Goal: Task Accomplishment & Management: Complete application form

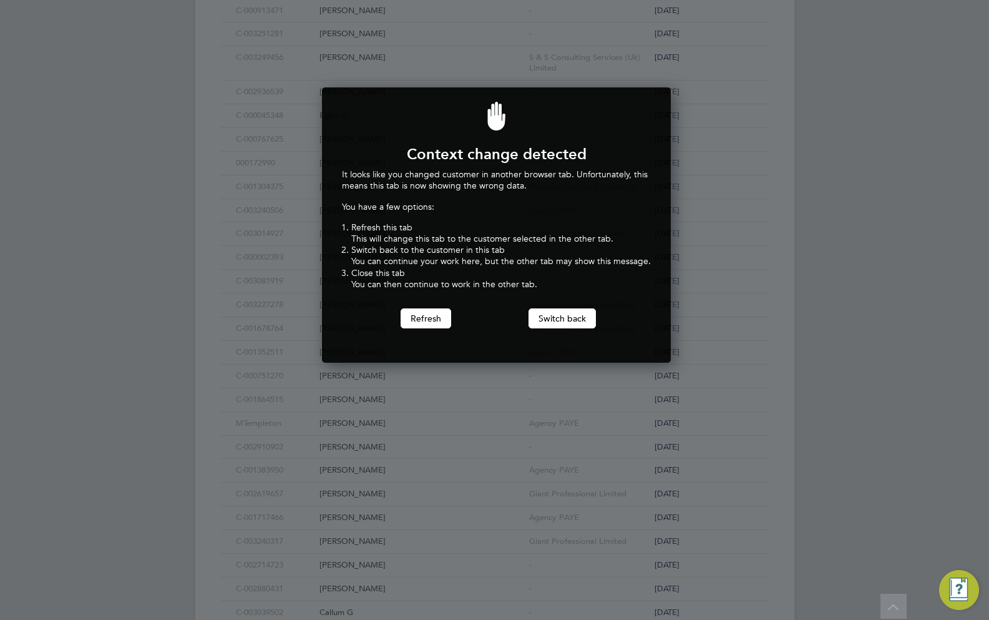
scroll to position [275, 344]
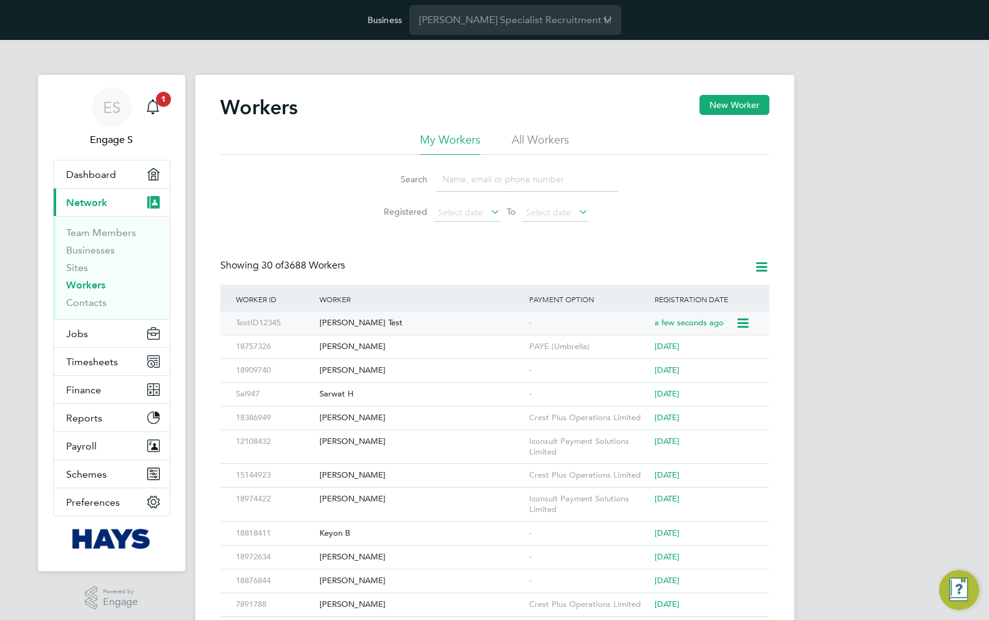
click at [351, 326] on div "[PERSON_NAME] Test" at bounding box center [421, 322] width 210 height 23
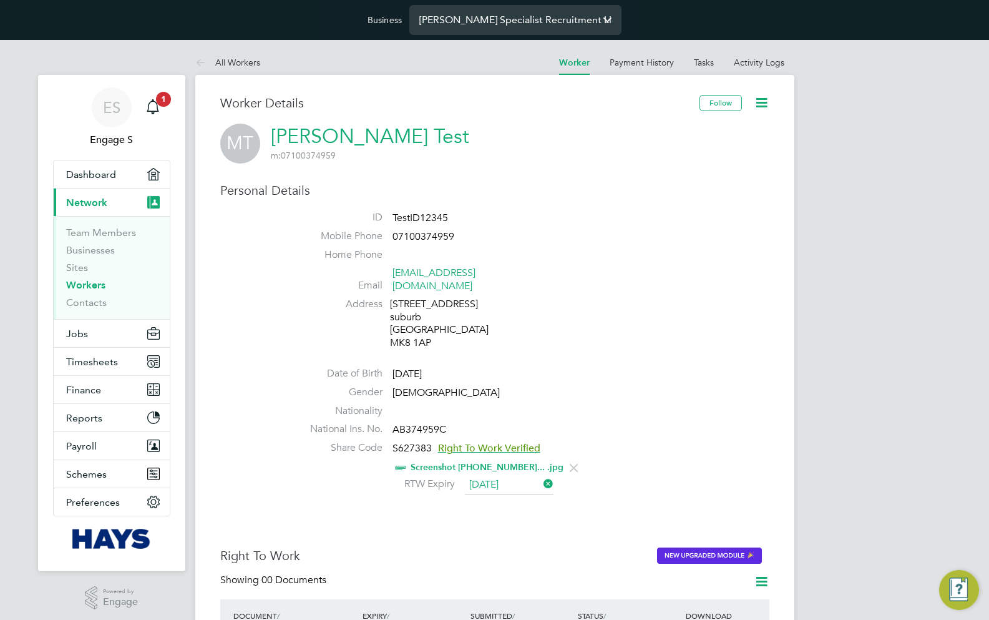
click at [454, 16] on input "Hays Specialist Recruitment Limited" at bounding box center [515, 19] width 212 height 29
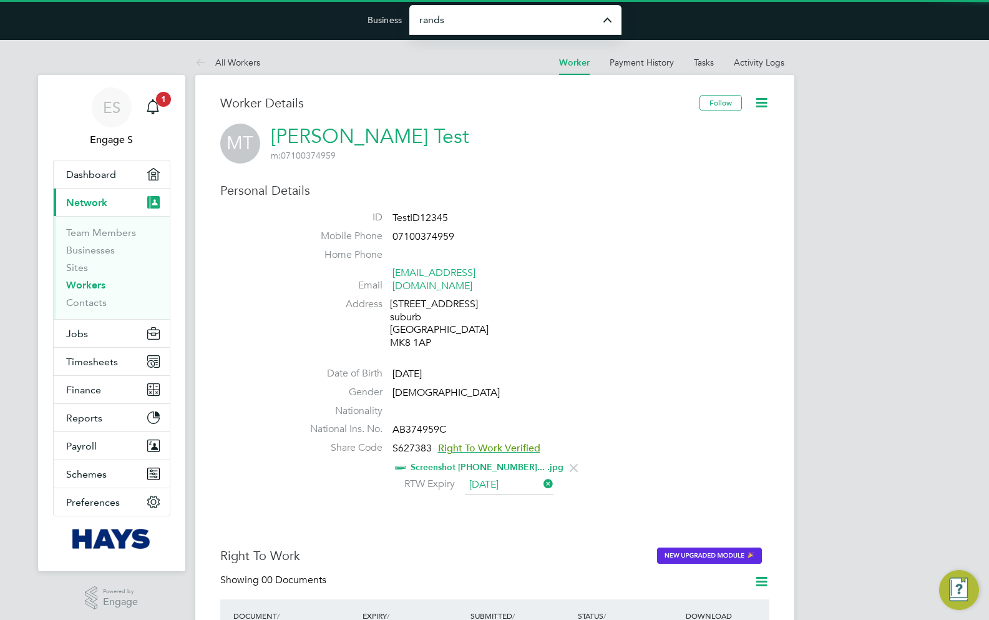
type input "Randstad Solutions Limited"
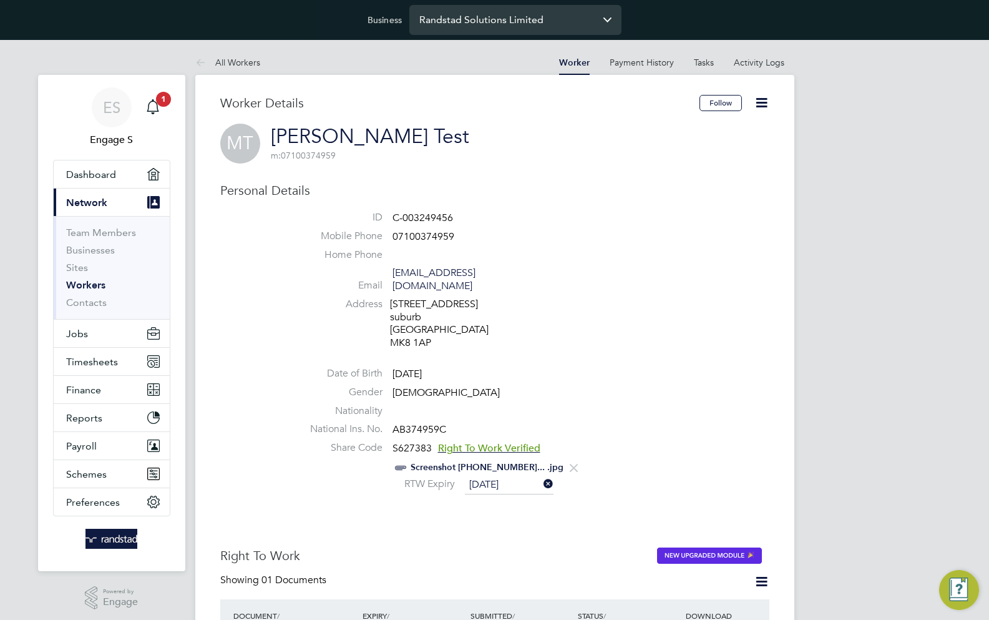
click at [481, 20] on input "Randstad Solutions Limited" at bounding box center [515, 19] width 212 height 29
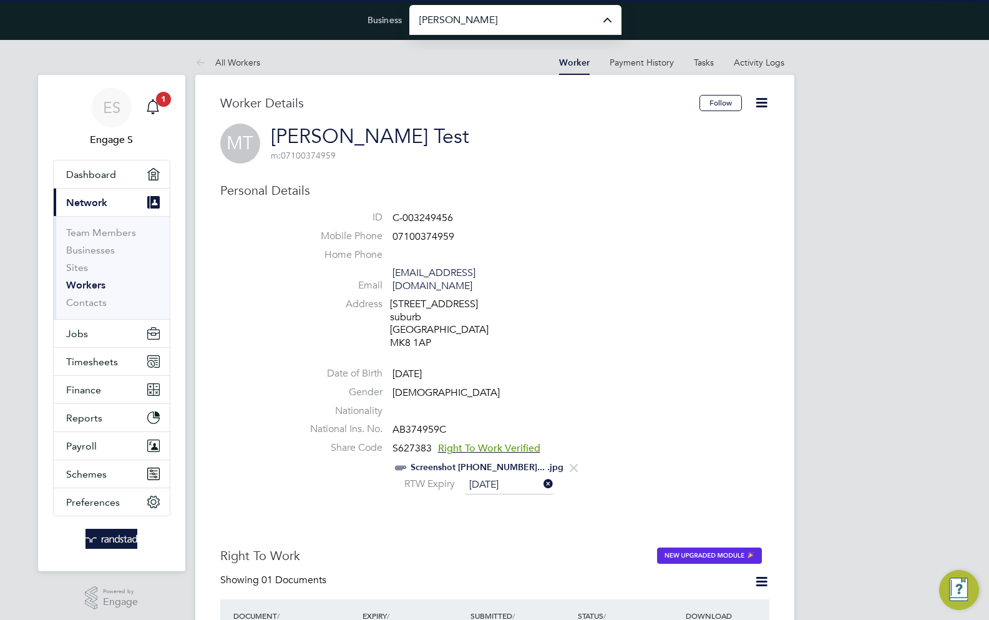
type input "[PERSON_NAME] Specialist Recruitment Limited"
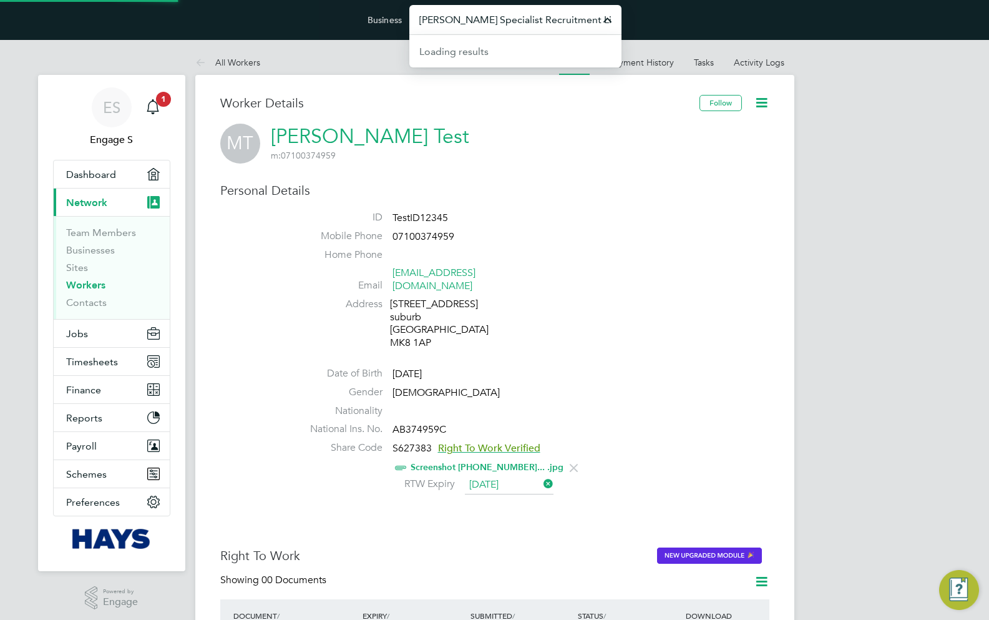
click at [455, 25] on input "[PERSON_NAME] Specialist Recruitment Limited" at bounding box center [515, 19] width 212 height 29
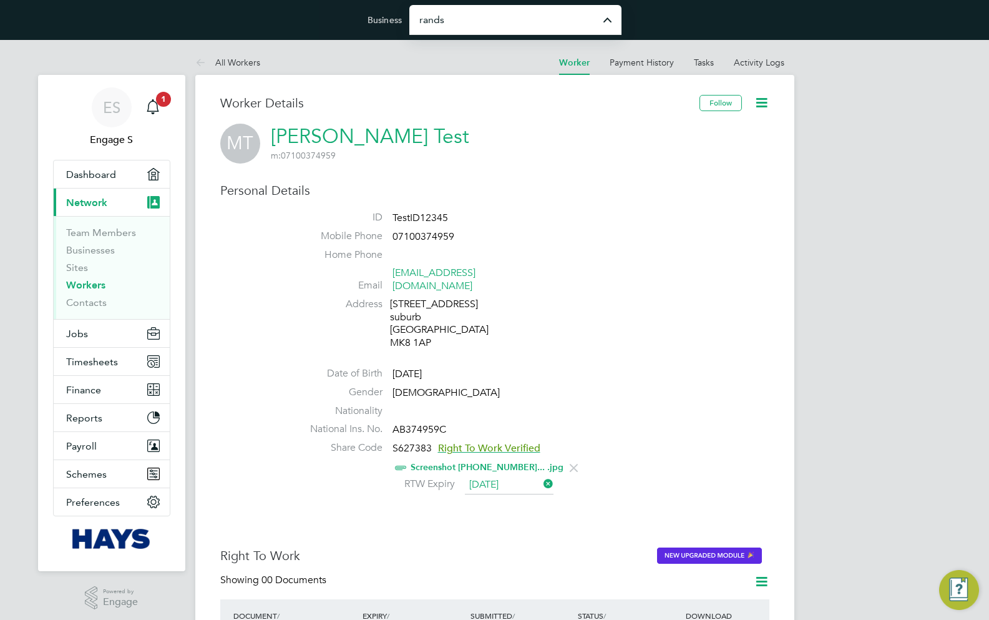
type input "Randstad Solutions Limited"
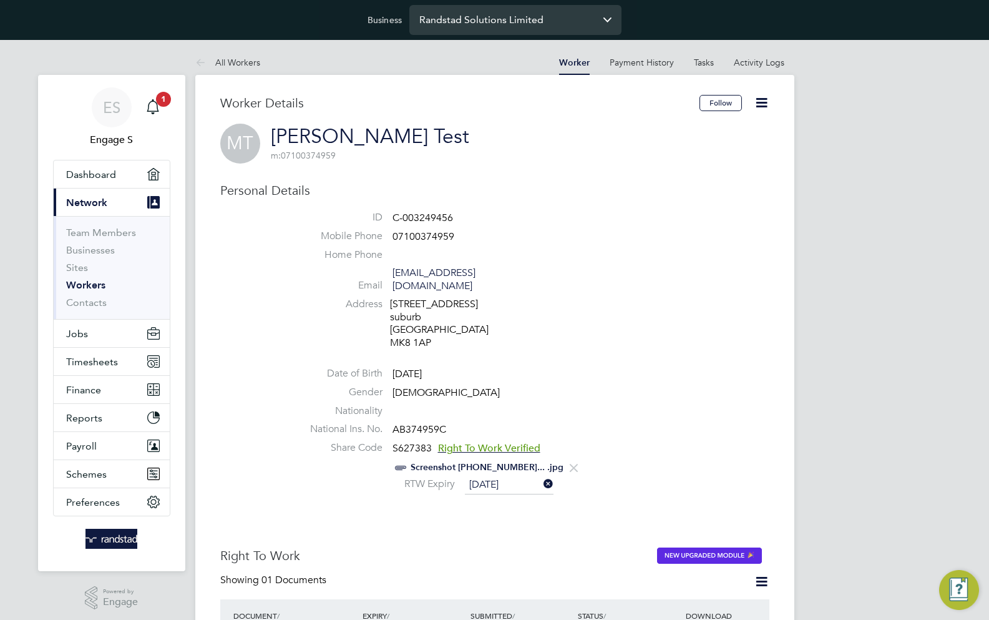
click at [464, 21] on input "Randstad Solutions Limited" at bounding box center [515, 19] width 212 height 29
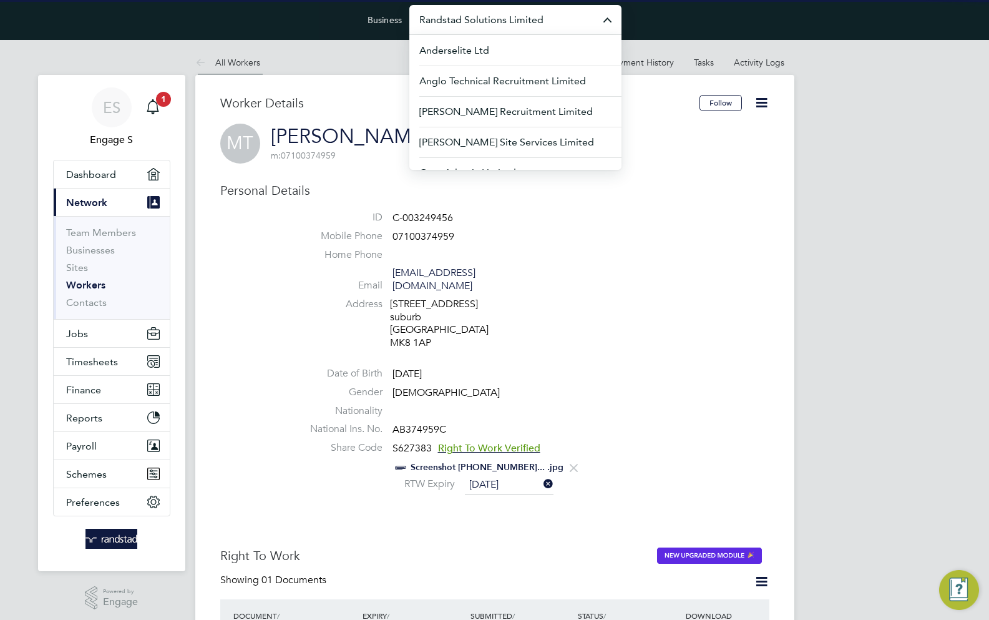
click at [251, 59] on link "All Workers" at bounding box center [227, 62] width 65 height 11
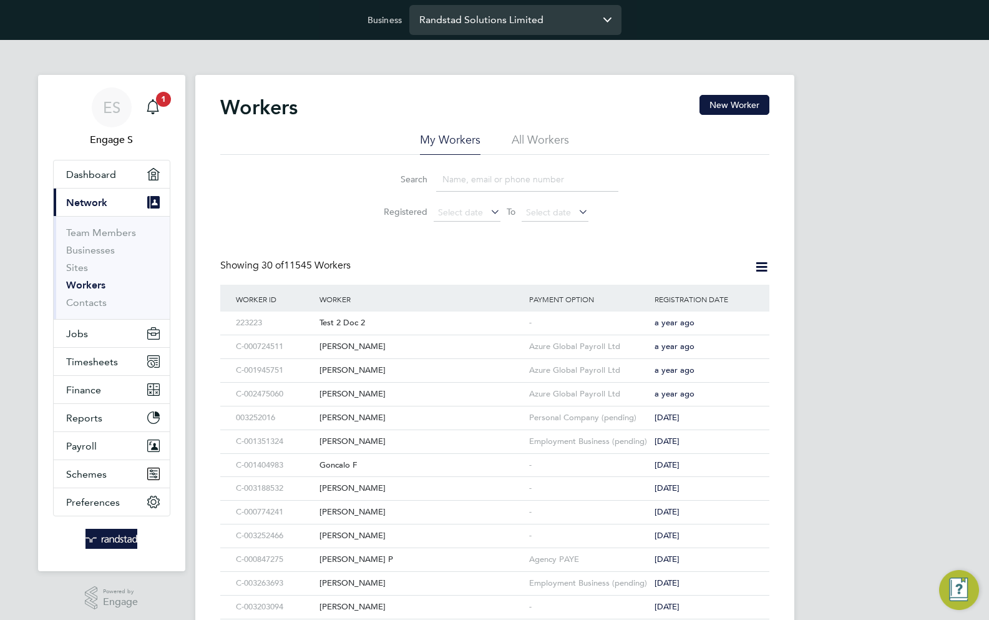
click at [477, 27] on input "Randstad Solutions Limited" at bounding box center [515, 19] width 212 height 29
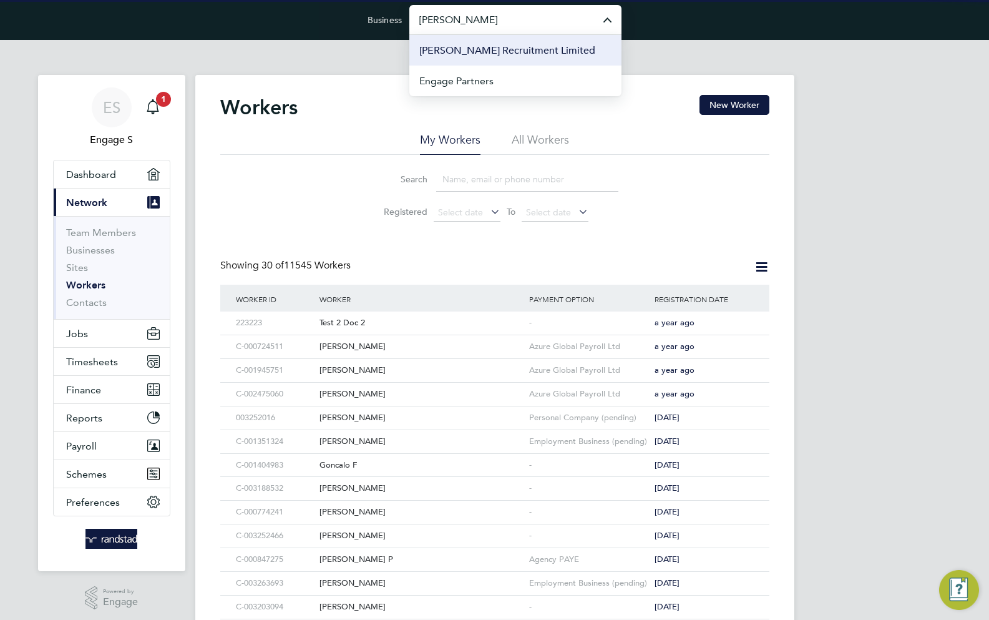
click at [488, 49] on span "[PERSON_NAME] Recruitment Limited" at bounding box center [507, 50] width 176 height 15
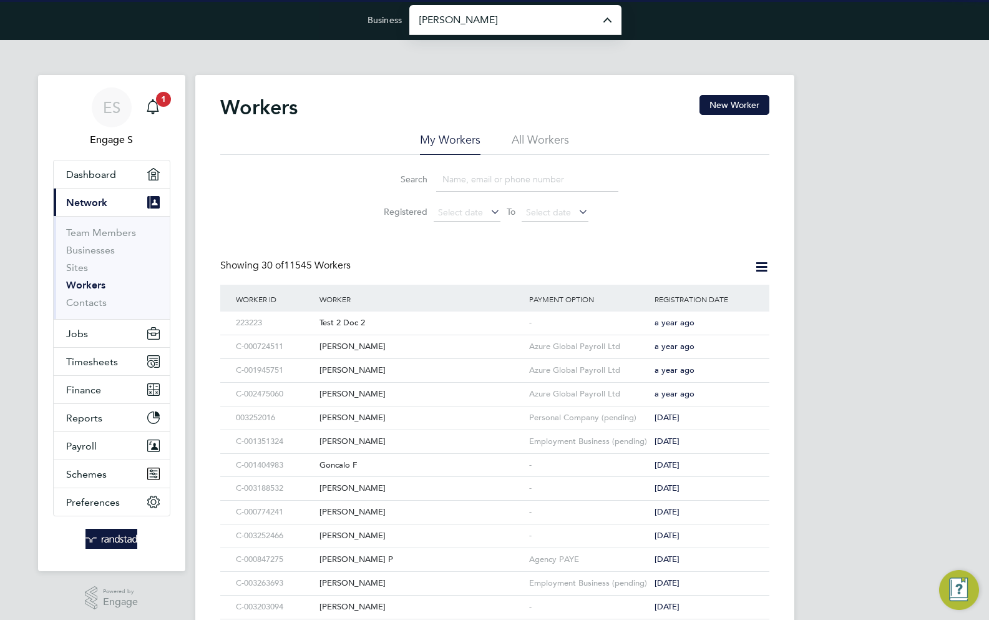
type input "[PERSON_NAME] Recruitment Limited"
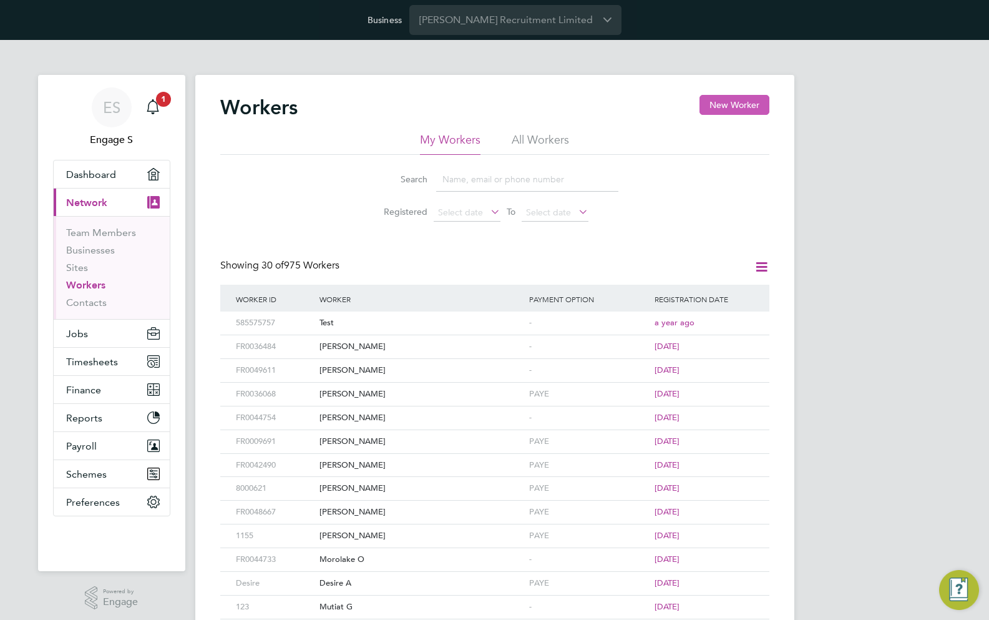
click at [735, 105] on button "New Worker" at bounding box center [735, 105] width 70 height 20
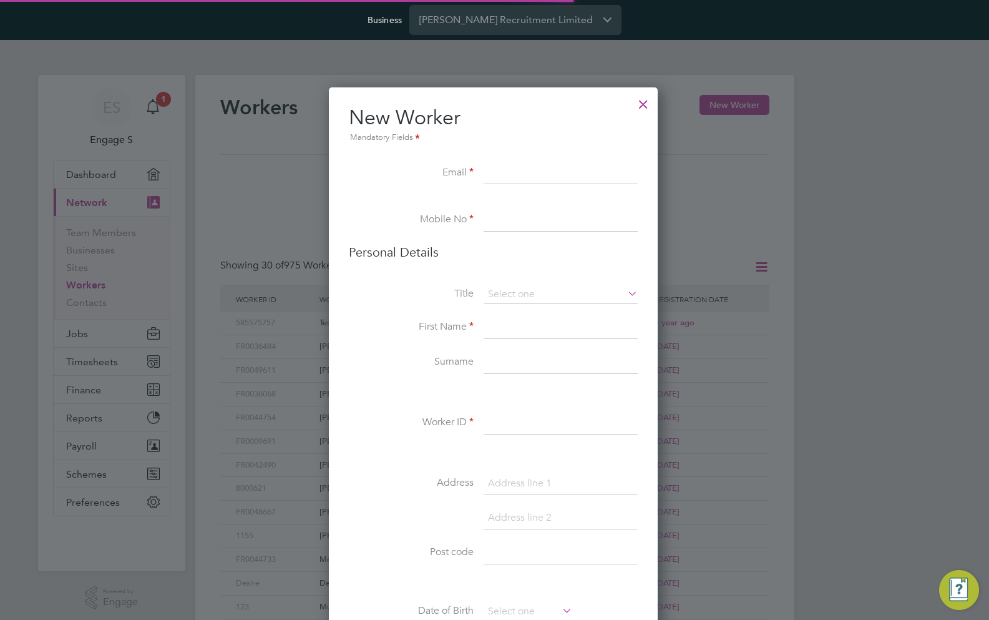
scroll to position [1055, 331]
paste input "[EMAIL_ADDRESS][DOMAIN_NAME]"
type input "[EMAIL_ADDRESS][DOMAIN_NAME]"
click at [374, 223] on label "Mobile No" at bounding box center [411, 219] width 125 height 13
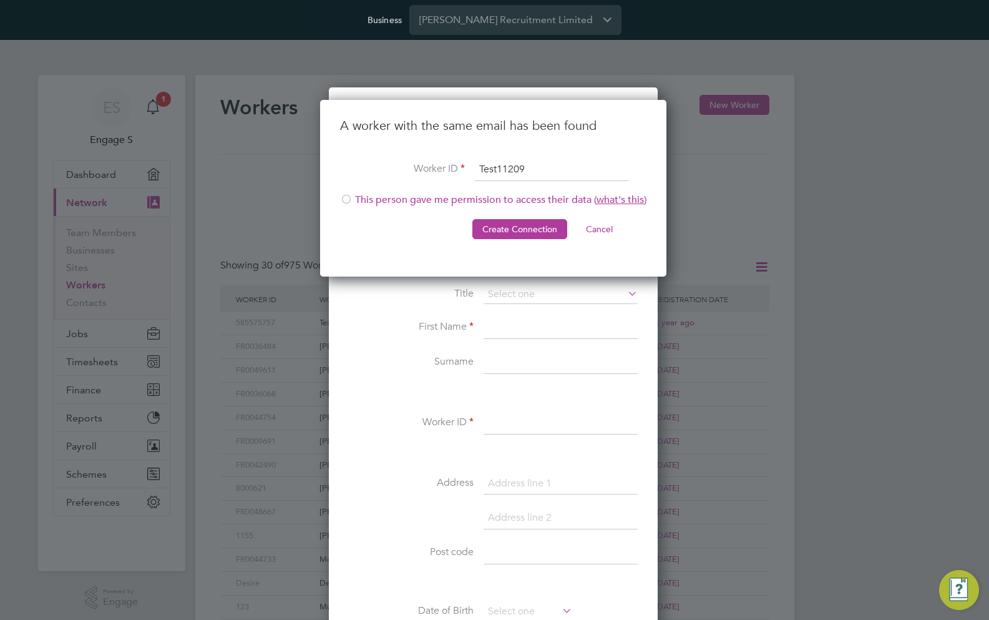
type input "Test11209"
click at [387, 200] on li "This person gave me permission to access their data ( what's this )" at bounding box center [493, 206] width 306 height 26
click at [502, 225] on button "Create Connection" at bounding box center [519, 229] width 95 height 20
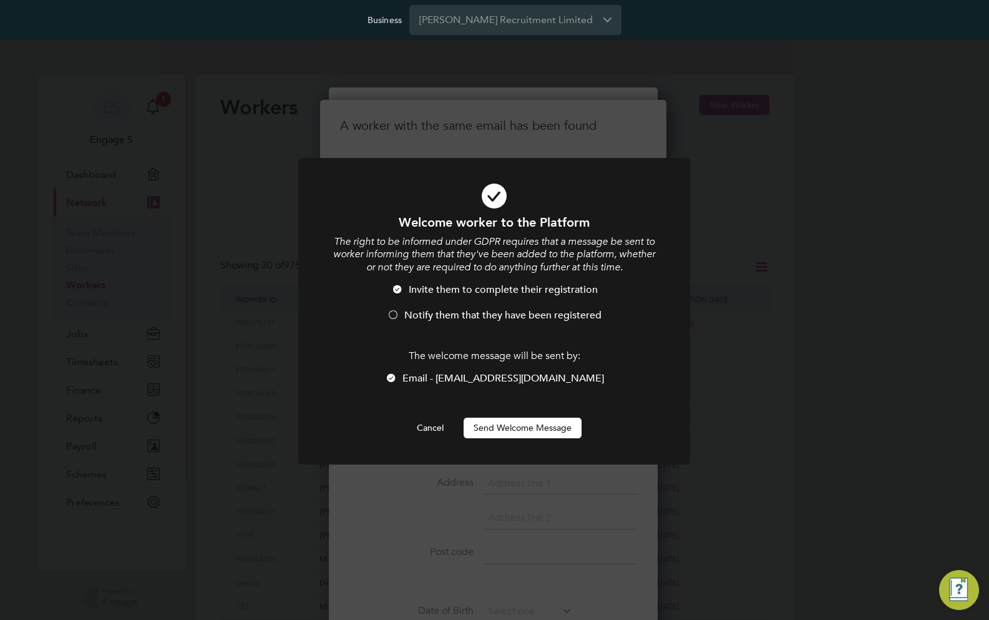
click at [536, 311] on span "Notify them that they have been registered" at bounding box center [502, 315] width 197 height 12
click at [537, 426] on button "Send Welcome Message" at bounding box center [523, 427] width 118 height 20
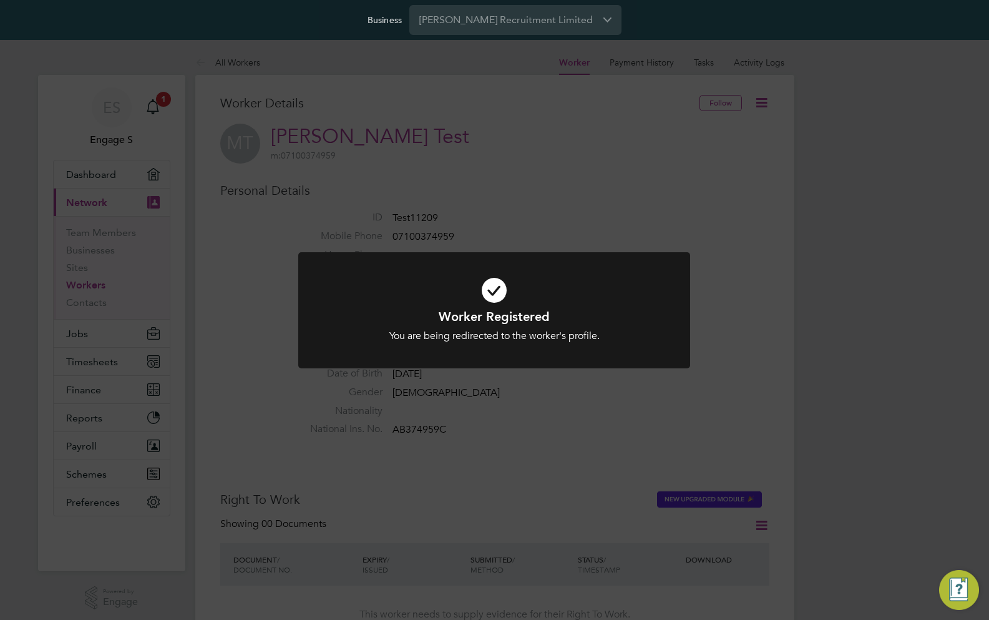
click at [691, 203] on div "Worker Registered You are being redirected to the worker's profile. Cancel Okay" at bounding box center [494, 310] width 989 height 620
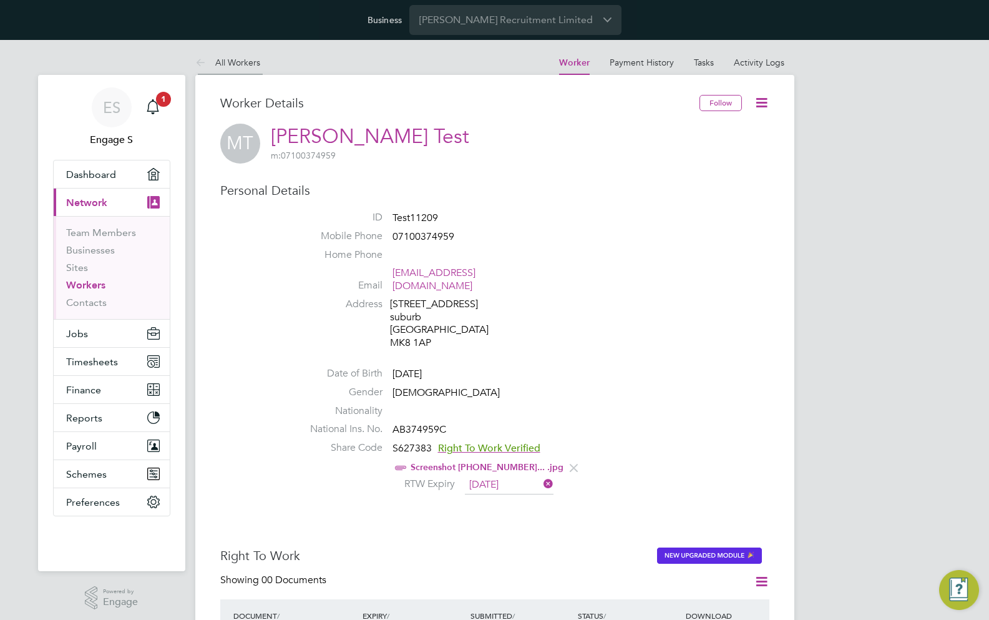
click at [237, 60] on link "All Workers" at bounding box center [227, 62] width 65 height 11
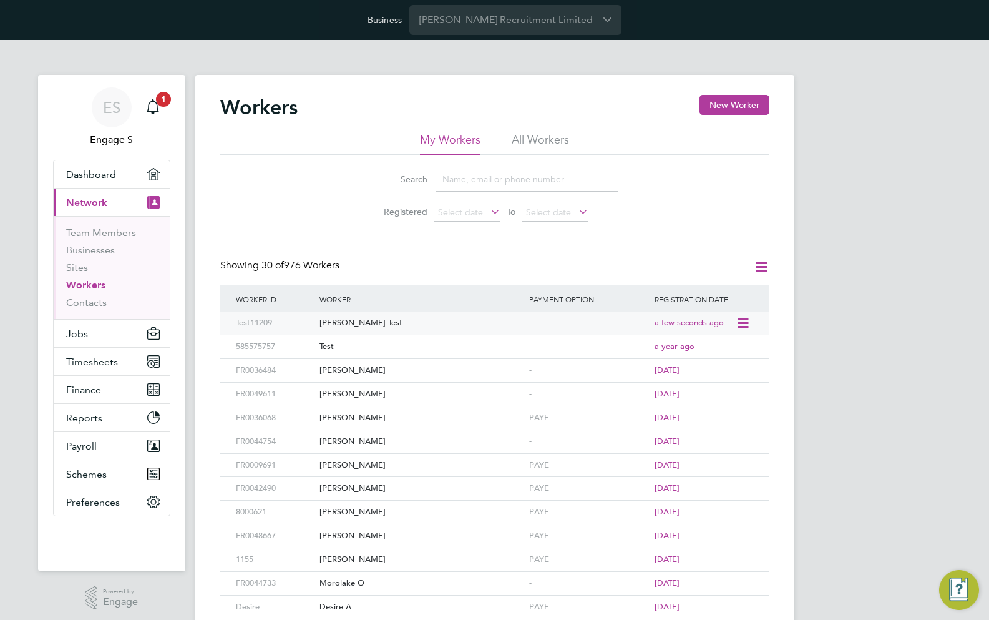
click at [393, 320] on div "[PERSON_NAME] Test" at bounding box center [421, 322] width 210 height 23
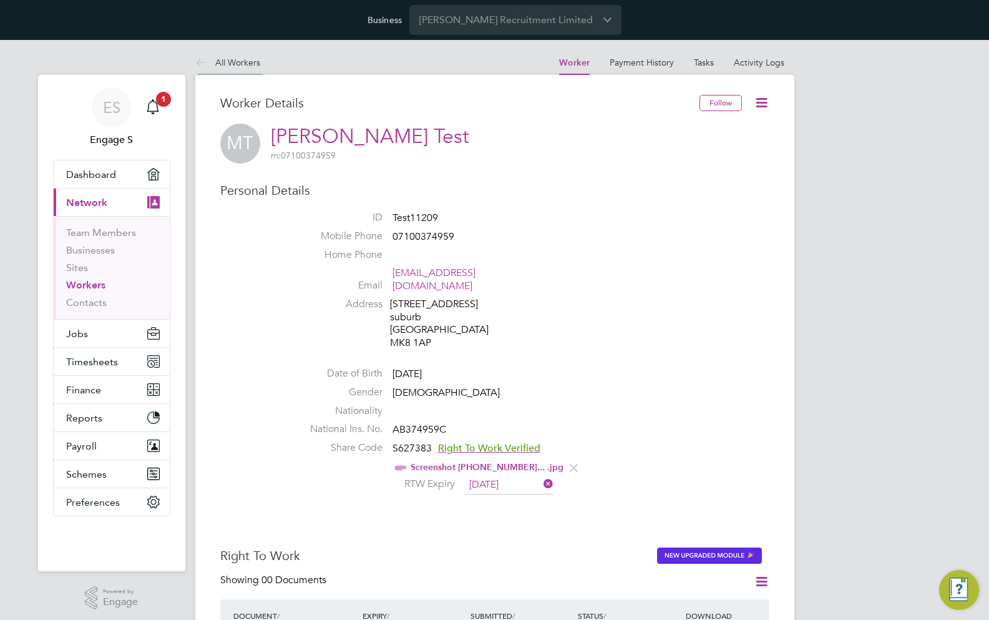
click at [245, 64] on link "All Workers" at bounding box center [227, 62] width 65 height 11
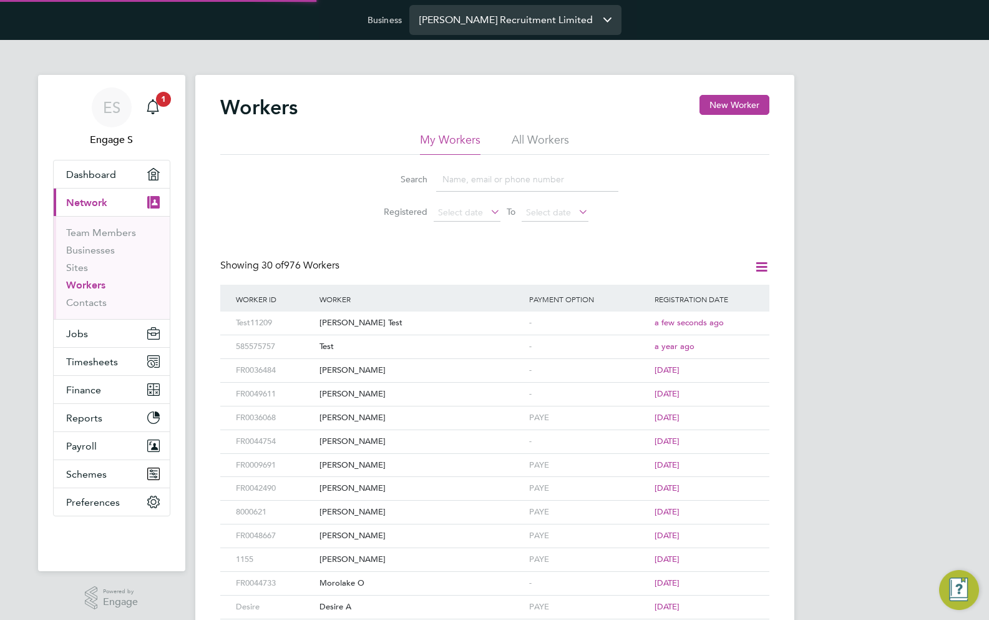
click at [497, 24] on input "[PERSON_NAME] Recruitment Limited" at bounding box center [515, 19] width 212 height 29
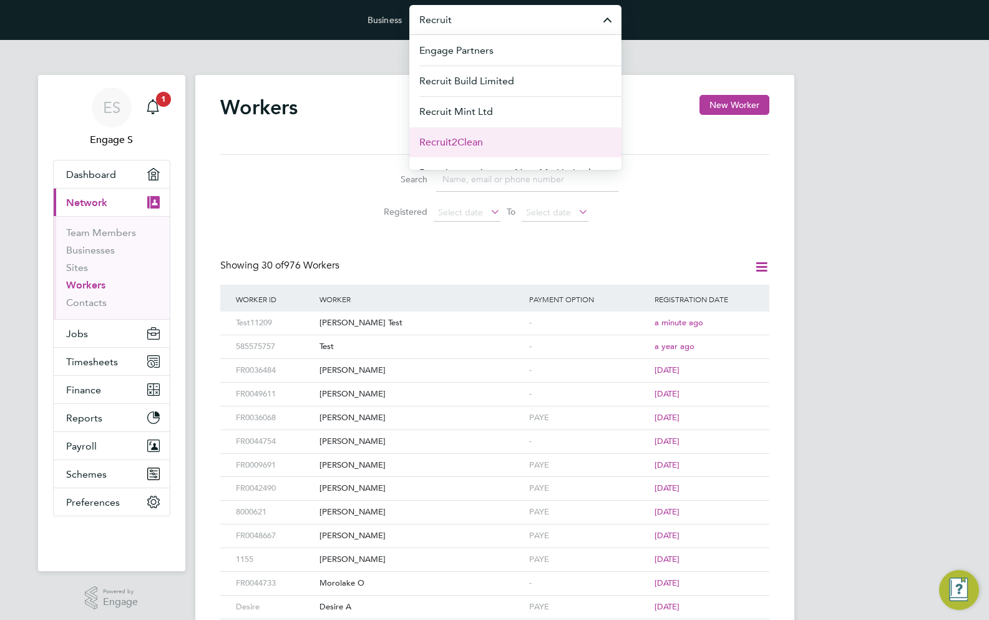
click at [500, 137] on li "Recruit2Clean" at bounding box center [515, 142] width 212 height 31
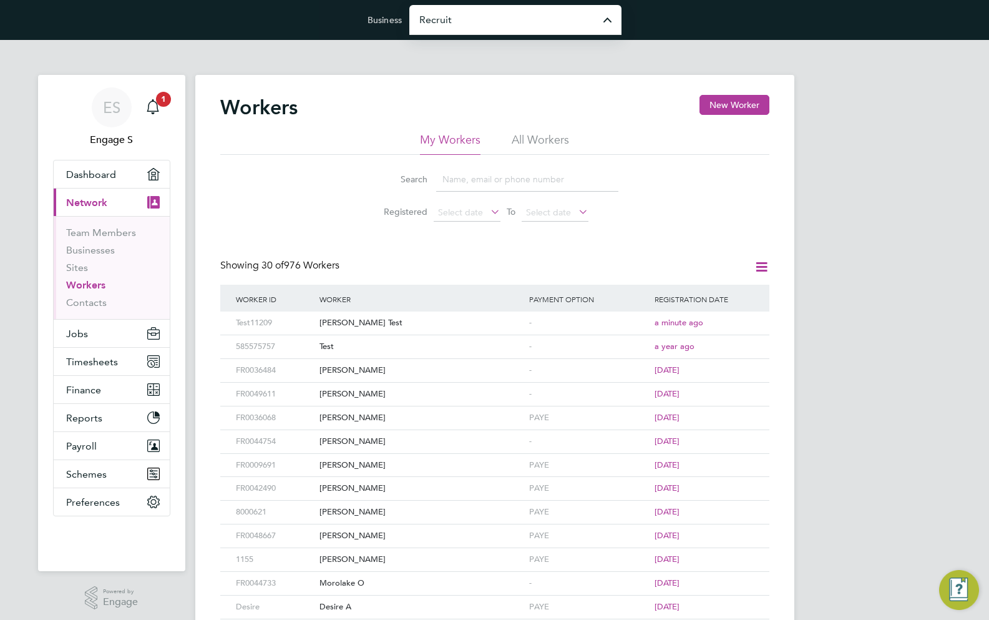
type input "Recruit2Clean"
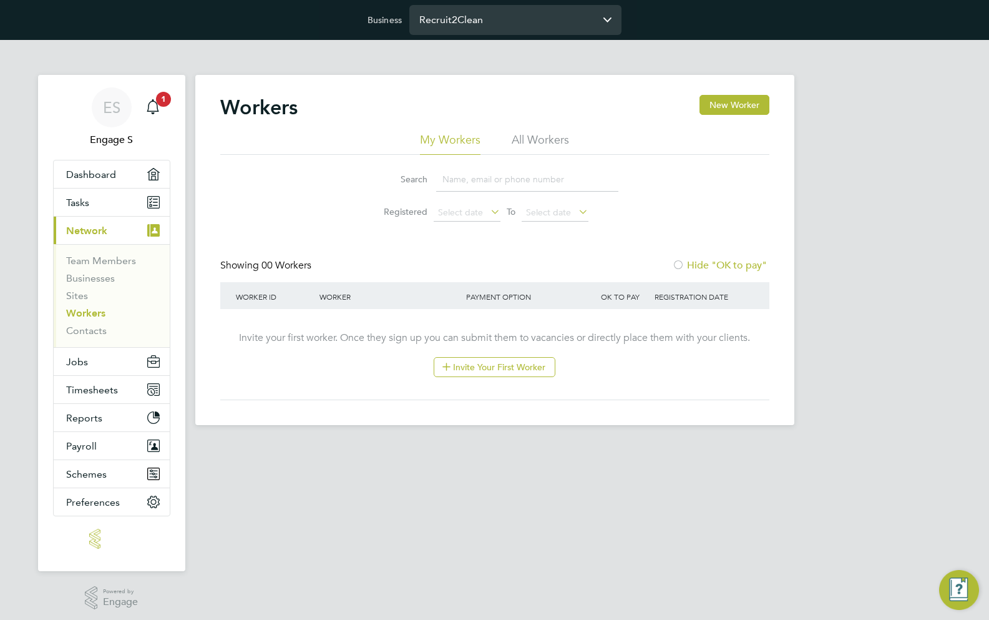
click at [512, 14] on input "Recruit2Clean" at bounding box center [515, 19] width 212 height 29
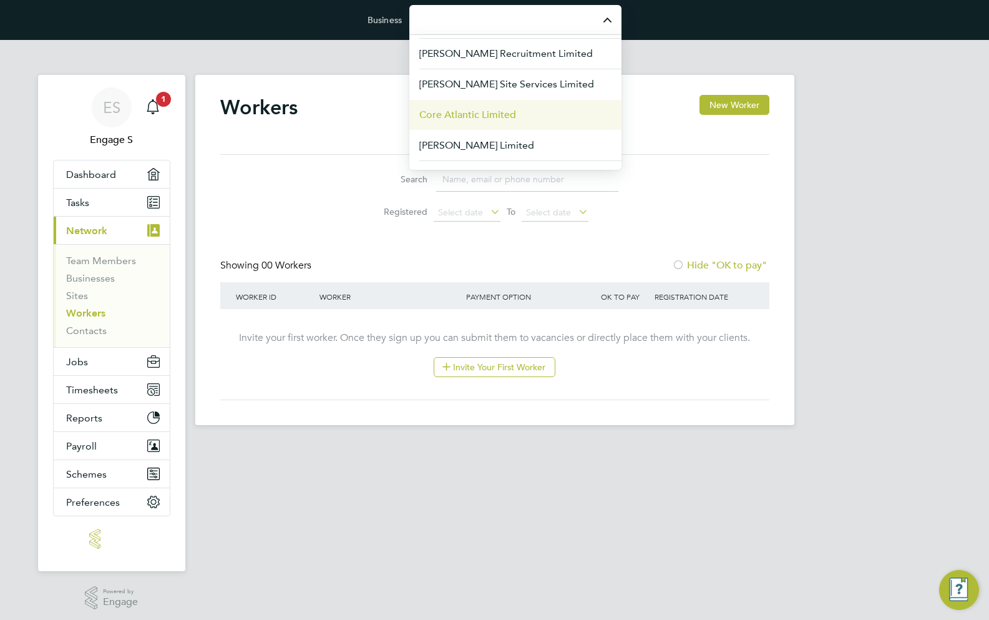
scroll to position [39, 0]
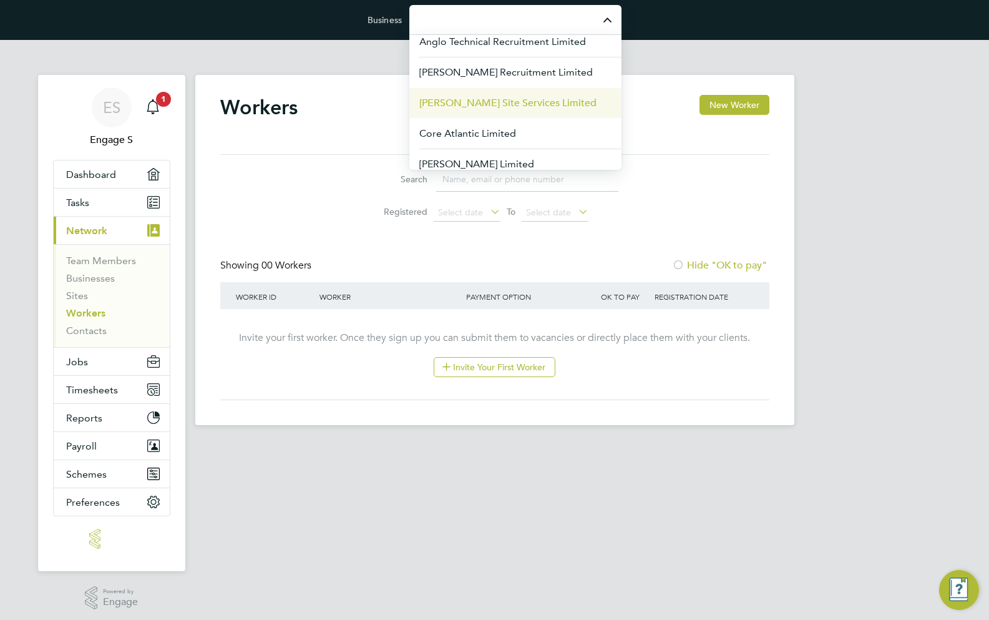
click at [513, 103] on span "[PERSON_NAME] Site Services Limited" at bounding box center [507, 102] width 177 height 15
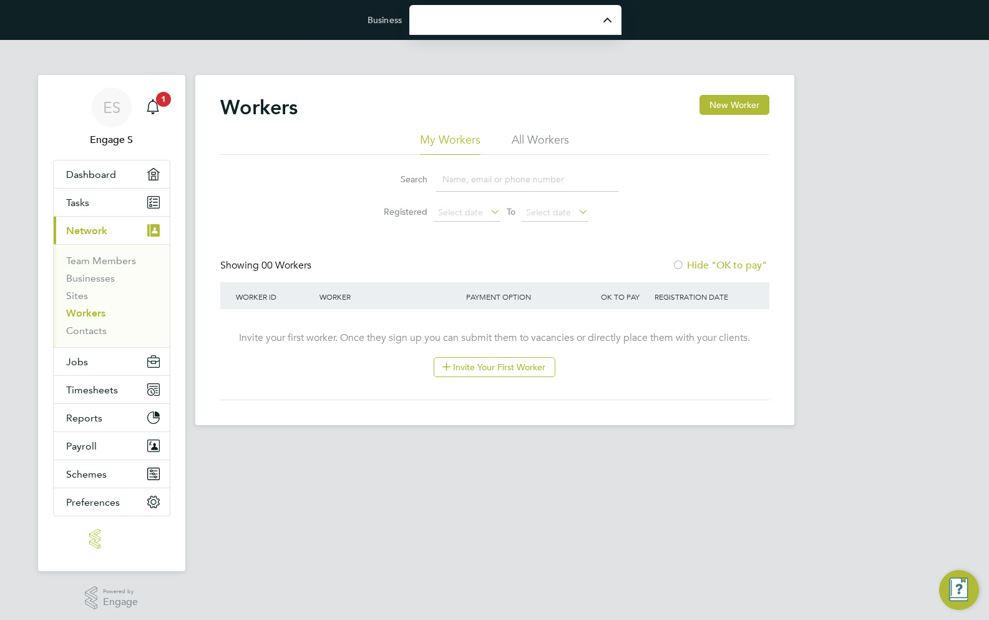
type input "[PERSON_NAME] Site Services Limited"
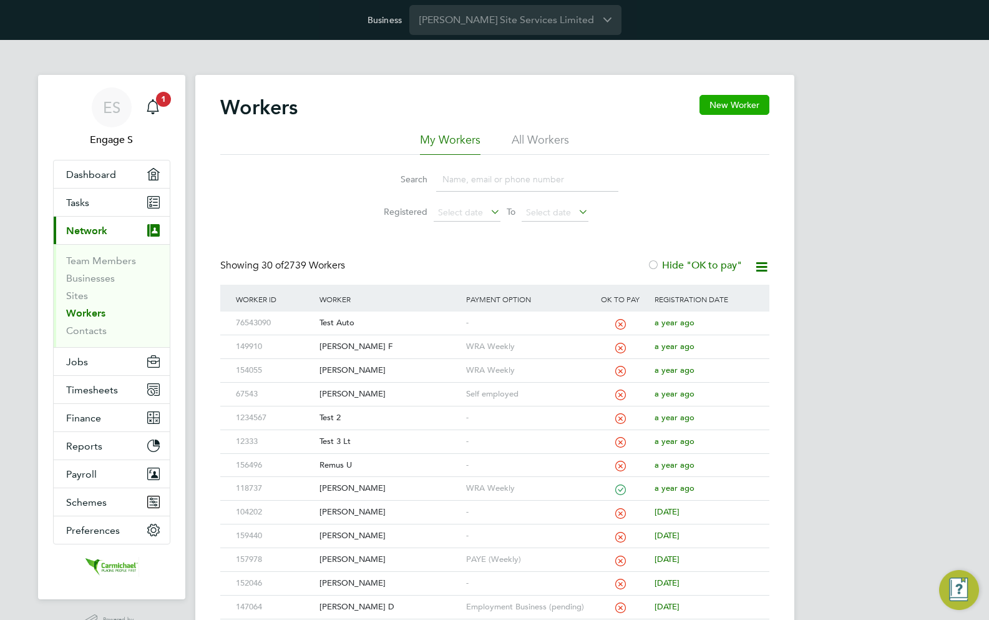
click at [733, 104] on button "New Worker" at bounding box center [735, 105] width 70 height 20
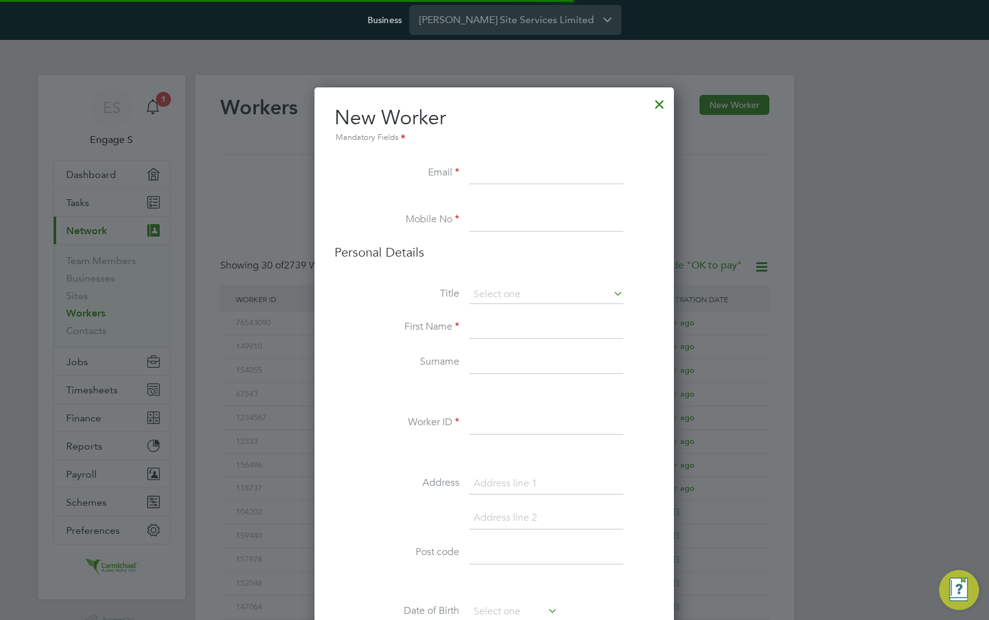
scroll to position [1725, 509]
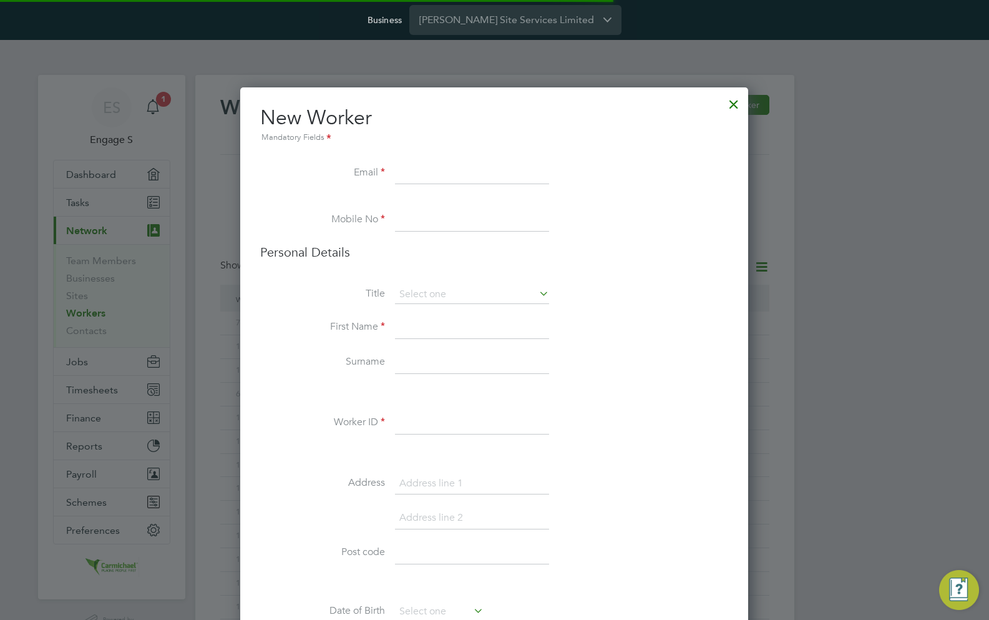
click at [509, 177] on input at bounding box center [472, 173] width 154 height 22
paste input "/Users/antonioar/Desktop/Screenshot 01-10-2025 at 16.46@2x.jpg"
type input "/Users/antonioar/Desktop/Screenshot 01-10-2025 at 16.46@2x.jpg"
click at [524, 210] on input at bounding box center [472, 220] width 154 height 22
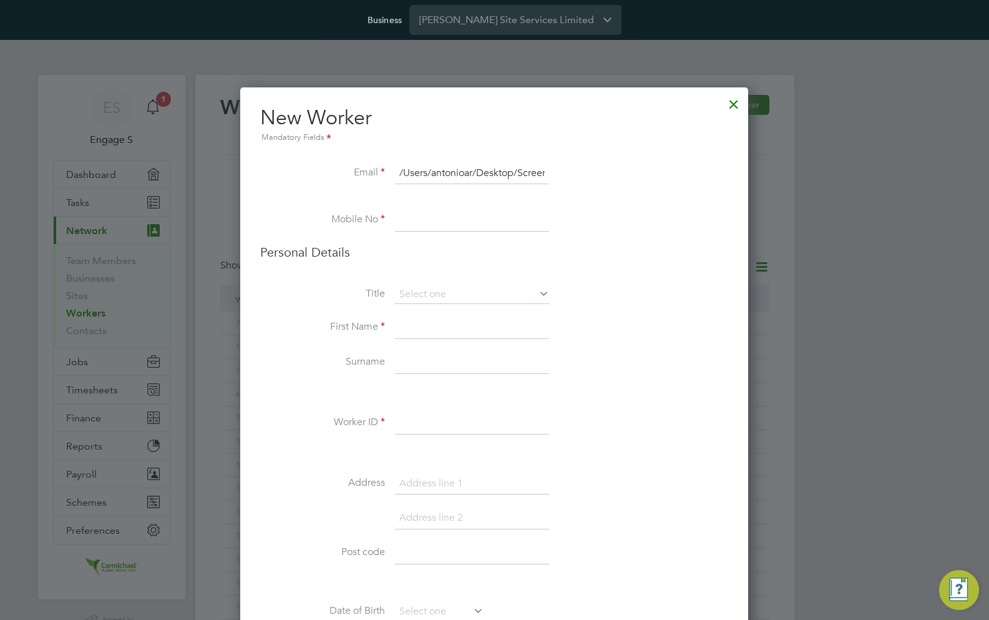
click at [527, 177] on body "Business Carmichael Site Services Limited ES Engage S Notifications 1 Applicati…" at bounding box center [494, 562] width 989 height 1124
paste input "405180@testop.com"
type input "405180@testop.com"
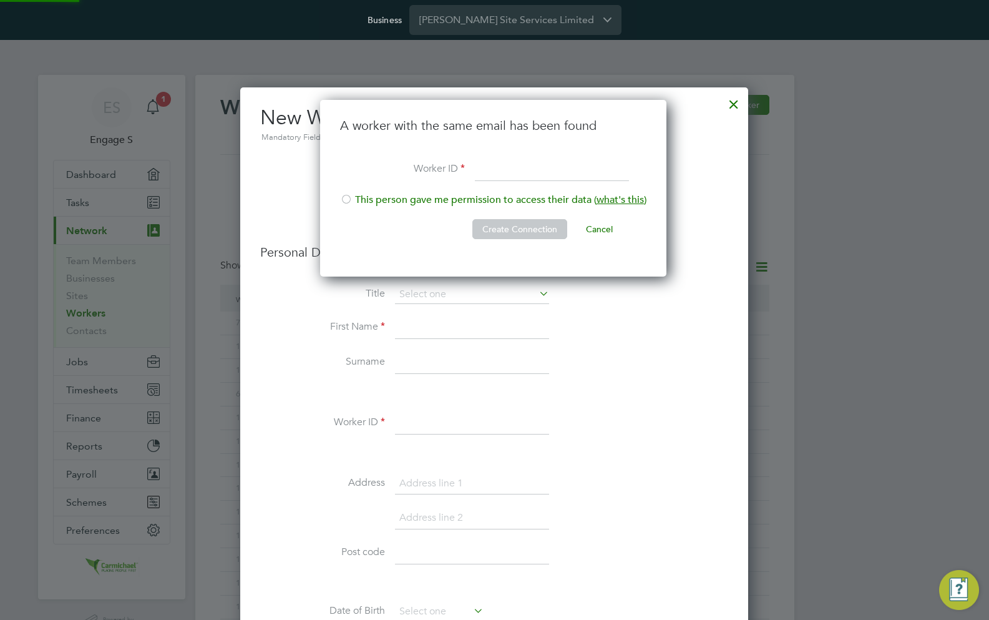
scroll to position [177, 348]
type input "Teiygkjas"
type input "YIYH"
type input "TGD61"
click at [461, 198] on li "This person gave me permission to access their data ( what's this )" at bounding box center [493, 206] width 306 height 26
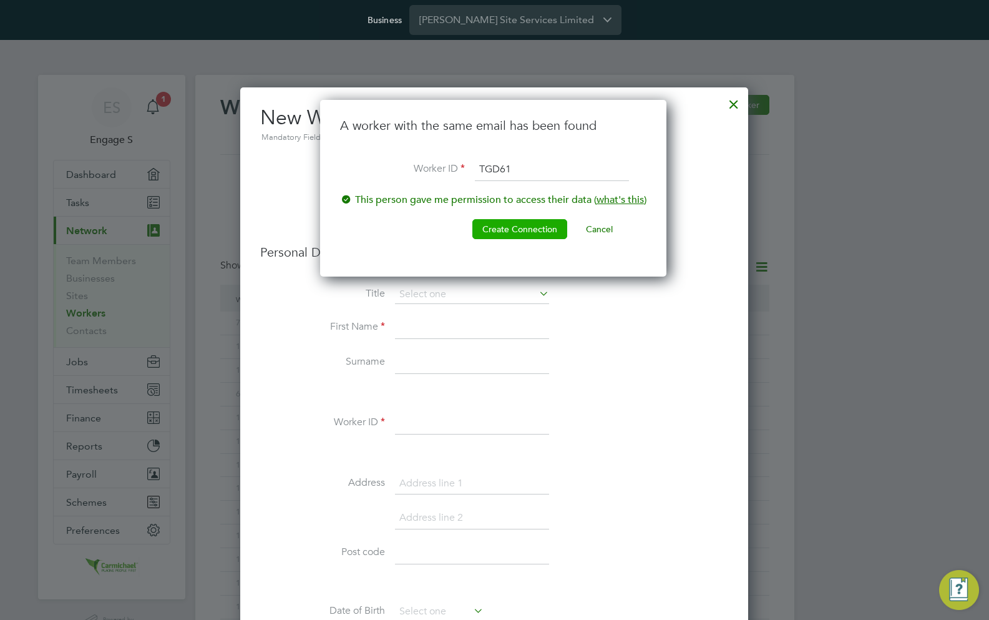
click at [502, 227] on button "Create Connection" at bounding box center [519, 229] width 95 height 20
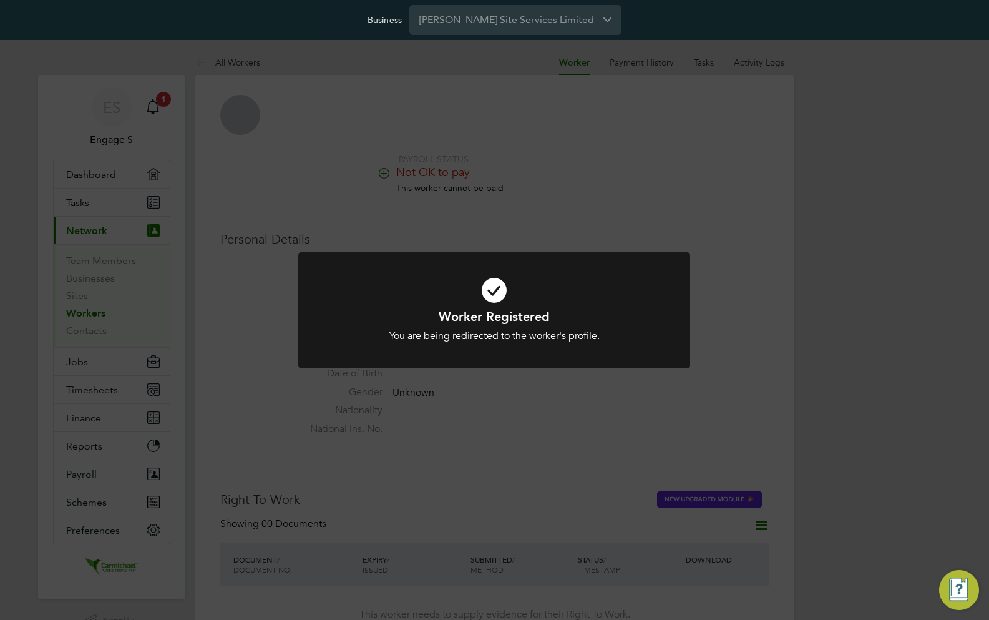
click at [550, 399] on div "Worker Registered You are being redirected to the worker's profile. Cancel Okay" at bounding box center [494, 310] width 989 height 620
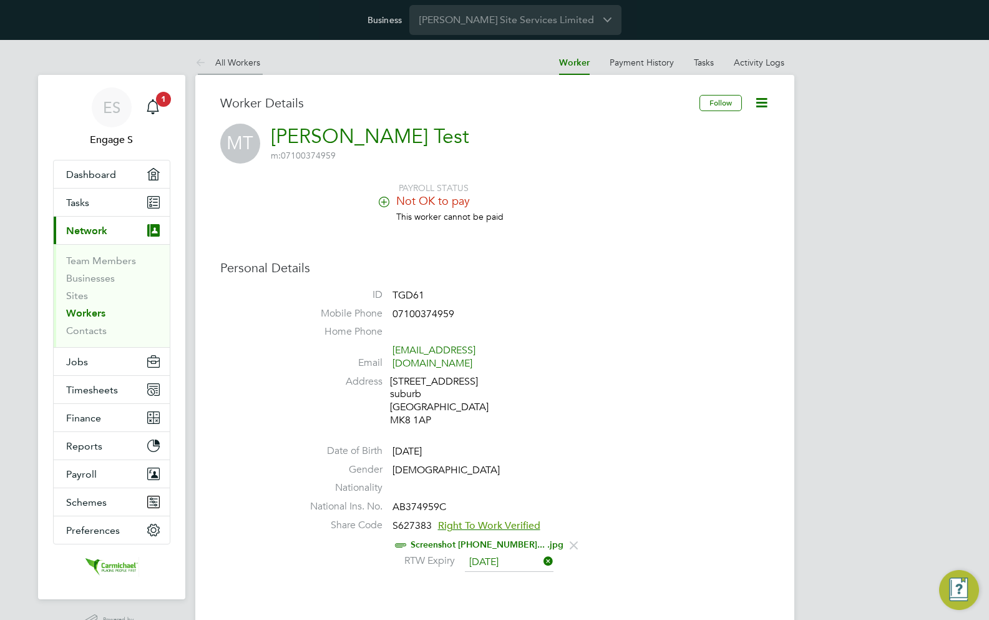
click at [237, 61] on link "All Workers" at bounding box center [227, 62] width 65 height 11
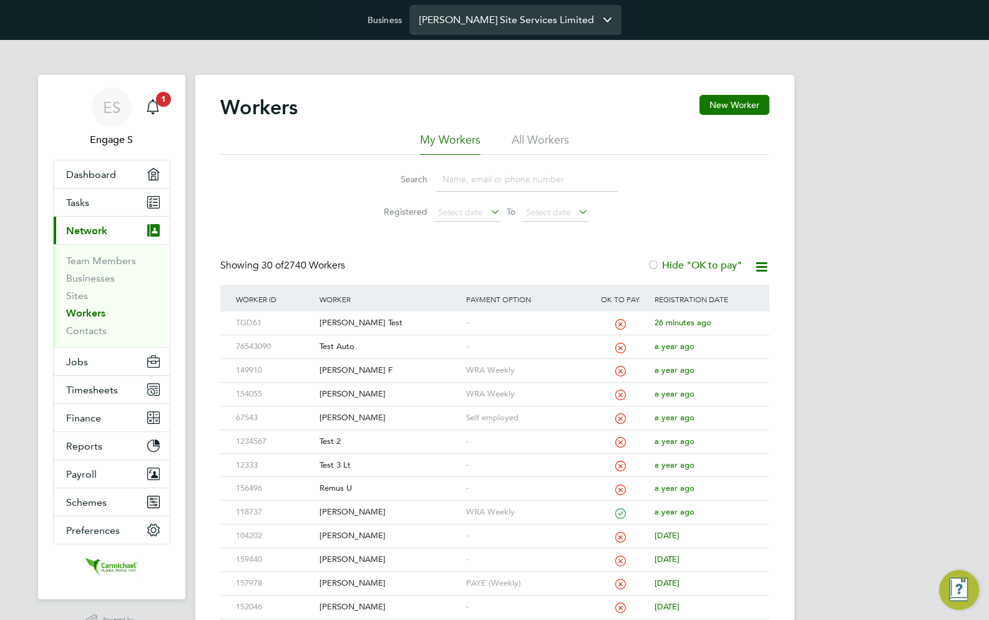
click at [527, 20] on input "[PERSON_NAME] Site Services Limited" at bounding box center [515, 19] width 212 height 29
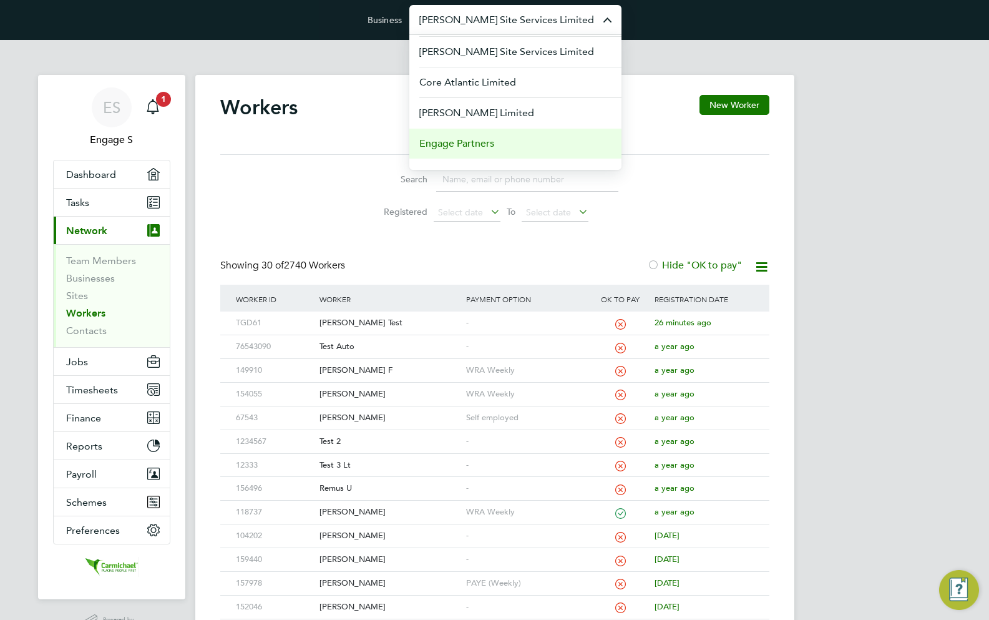
scroll to position [101, 0]
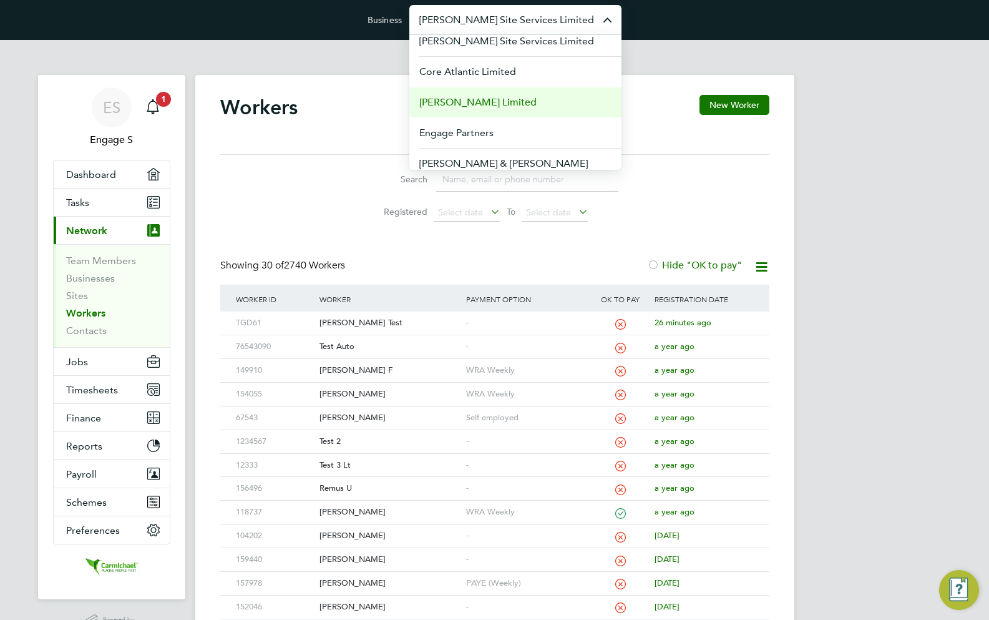
click at [547, 110] on li "[PERSON_NAME] Limited" at bounding box center [515, 102] width 212 height 31
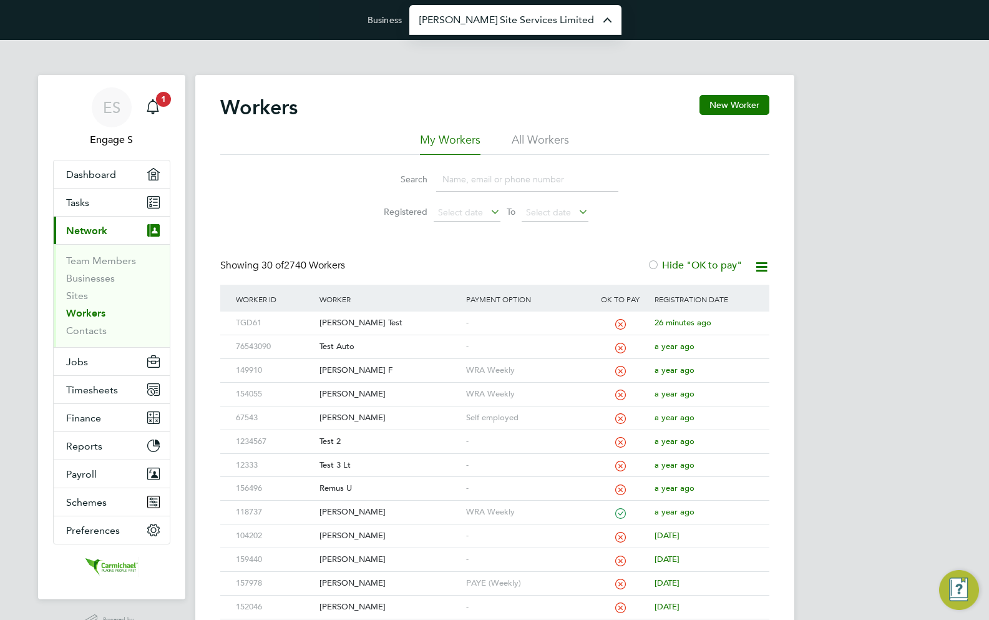
type input "[PERSON_NAME] Limited"
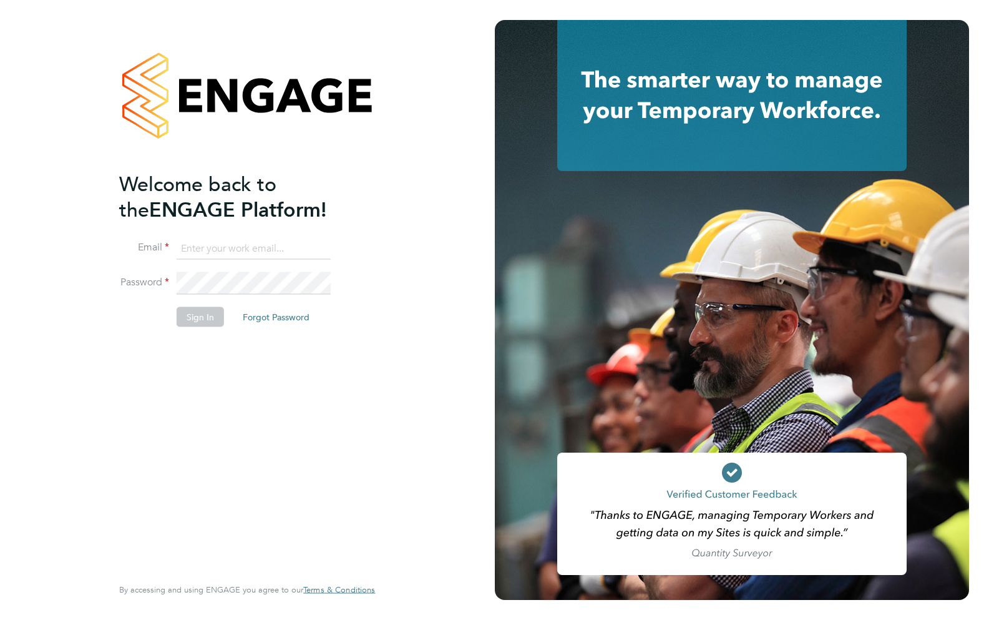
click at [282, 256] on input at bounding box center [254, 248] width 154 height 22
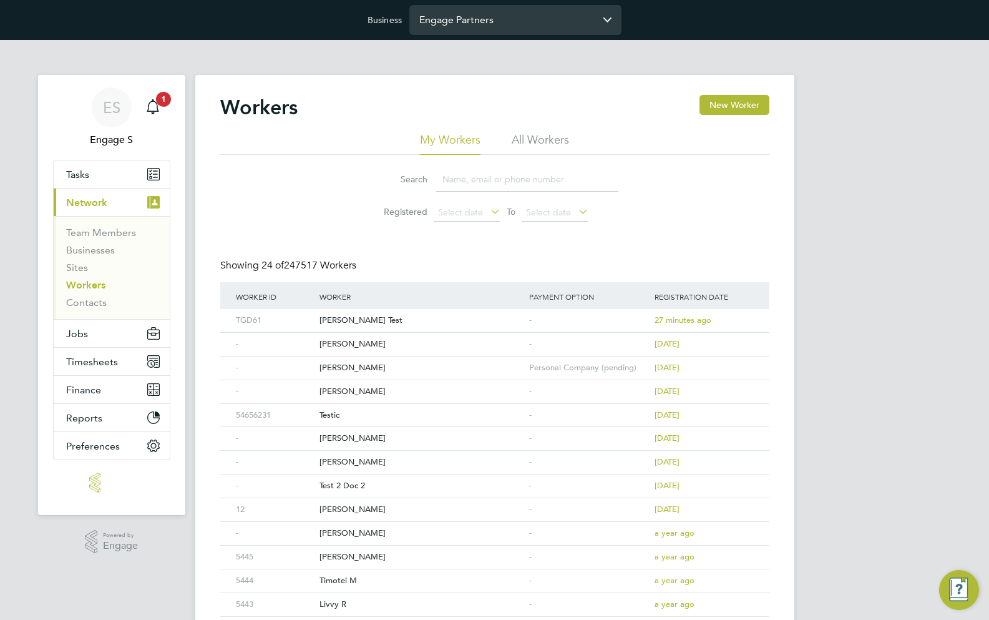
click at [495, 16] on input "Engage Partners" at bounding box center [515, 19] width 212 height 29
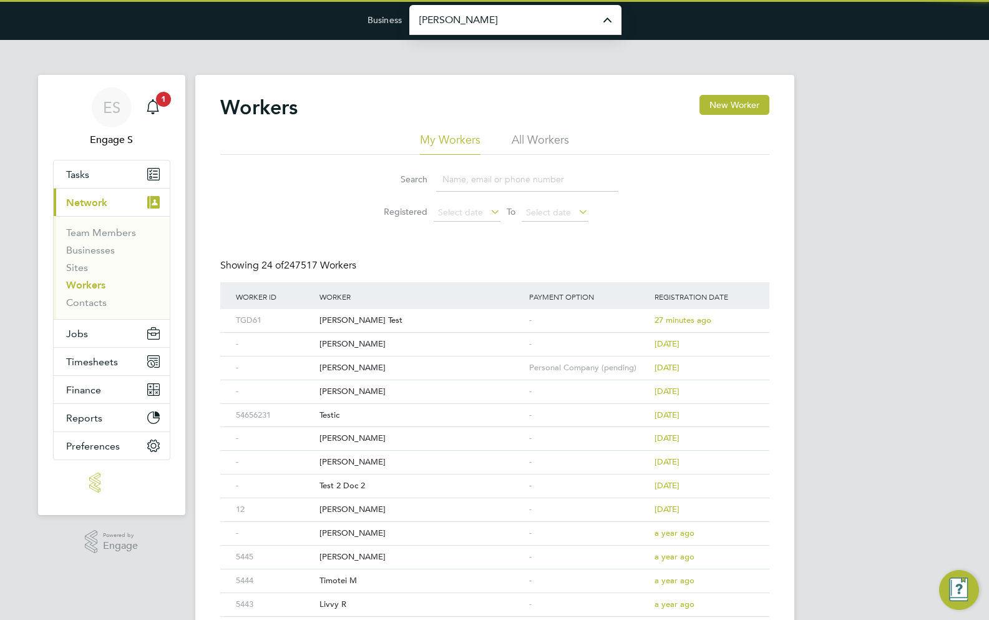
type input "[PERSON_NAME] Construction & Infrastructure Ltd"
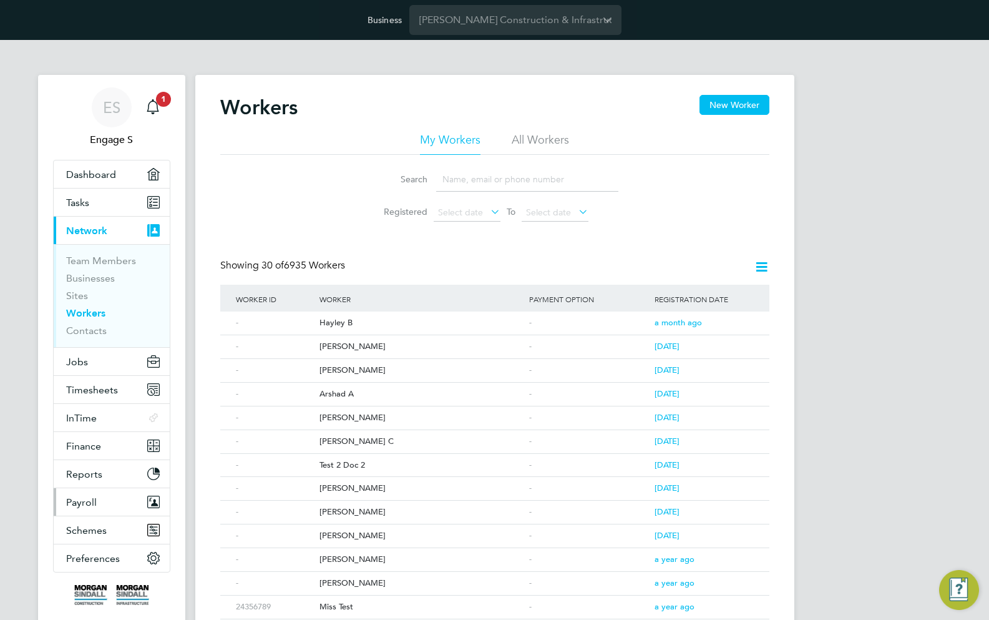
scroll to position [172, 0]
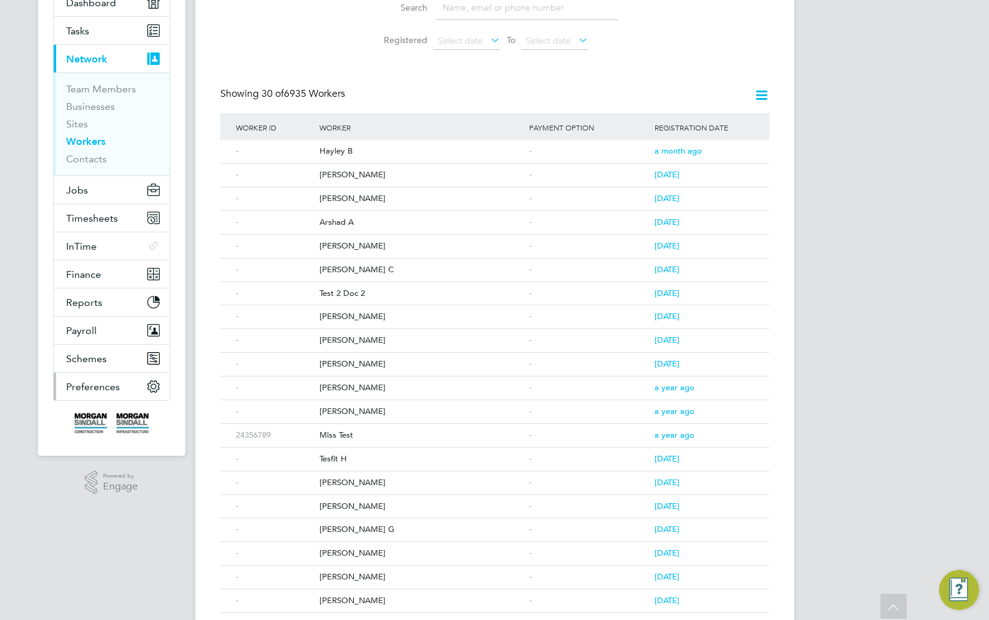
click at [133, 385] on button "Preferences" at bounding box center [112, 386] width 116 height 27
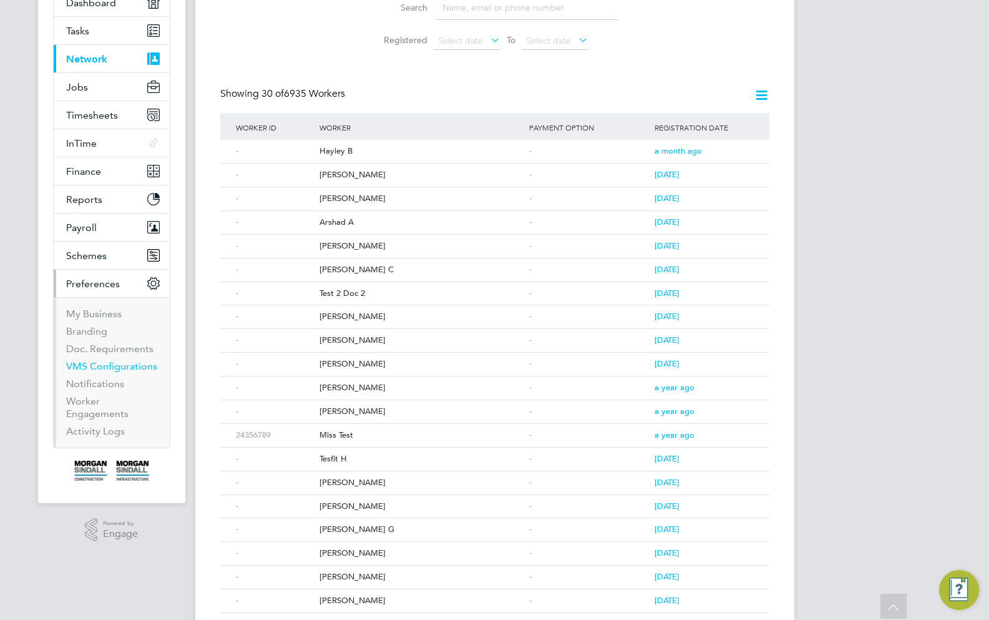
click at [127, 369] on link "VMS Configurations" at bounding box center [111, 366] width 91 height 12
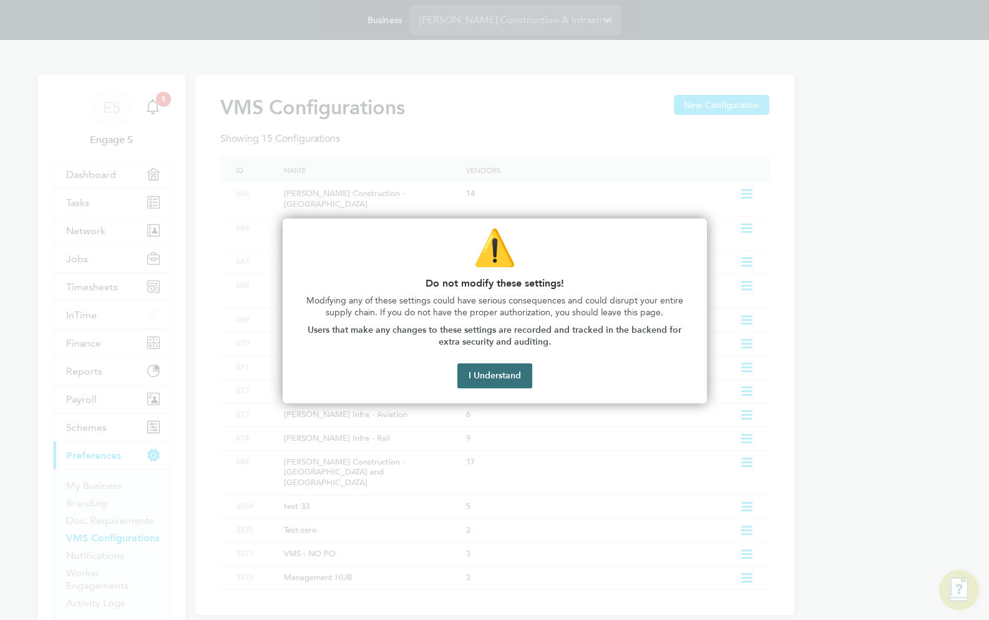
click at [505, 378] on button "I Understand" at bounding box center [494, 375] width 75 height 25
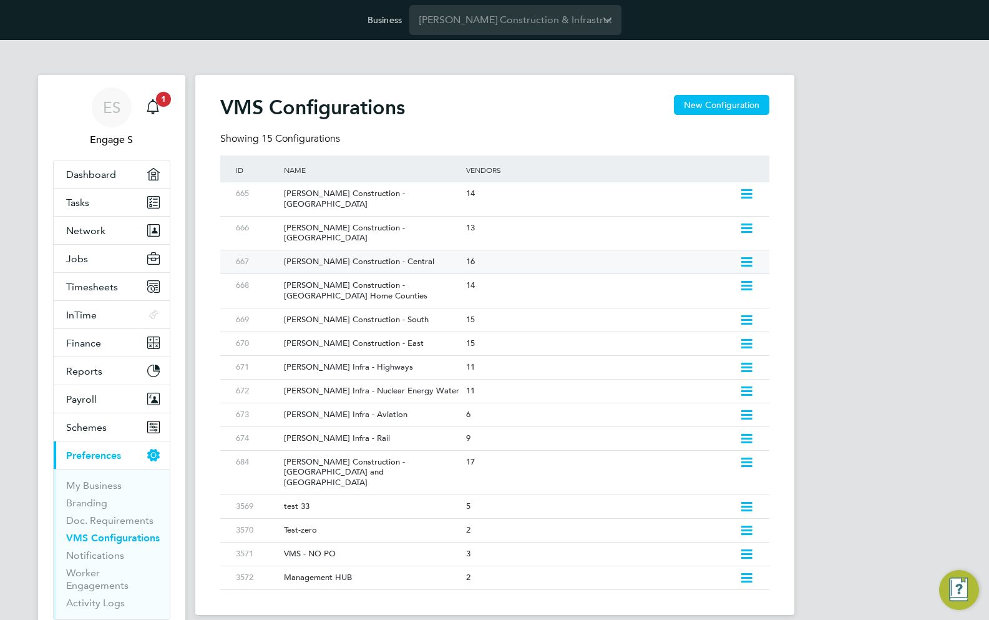
click at [502, 250] on div "16" at bounding box center [599, 261] width 273 height 23
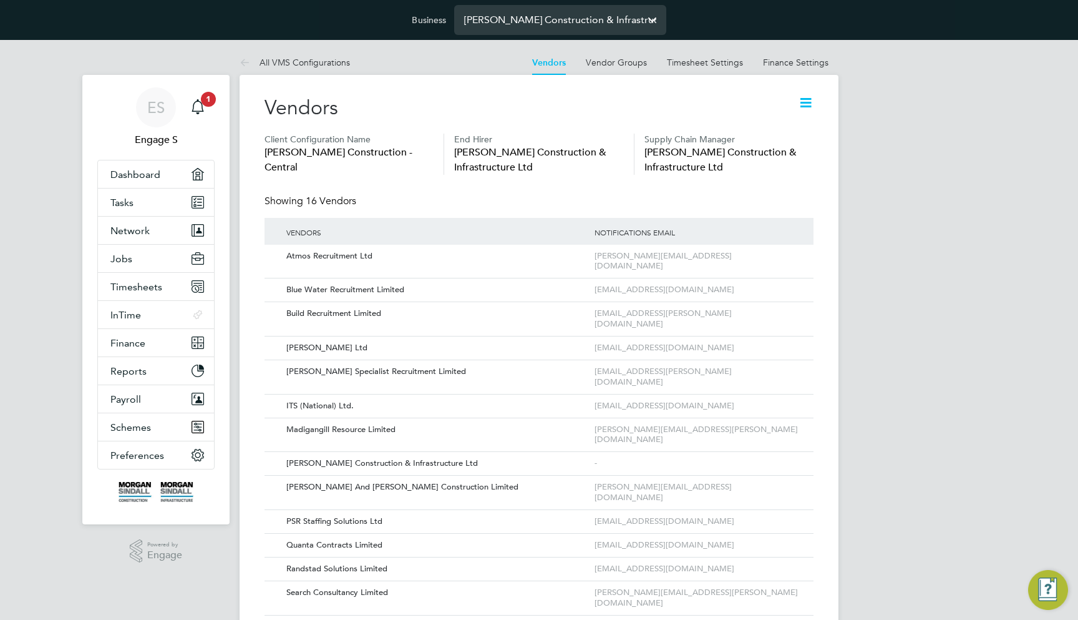
click at [562, 29] on input "[PERSON_NAME] Construction & Infrastructure Ltd" at bounding box center [560, 19] width 212 height 29
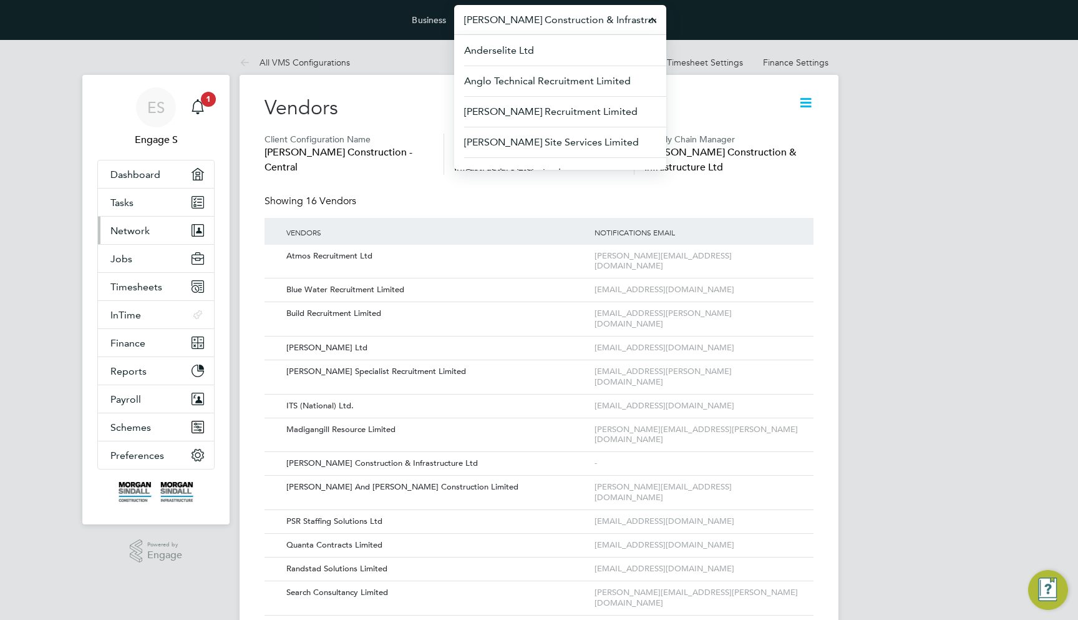
click at [167, 233] on button "Network" at bounding box center [156, 230] width 116 height 27
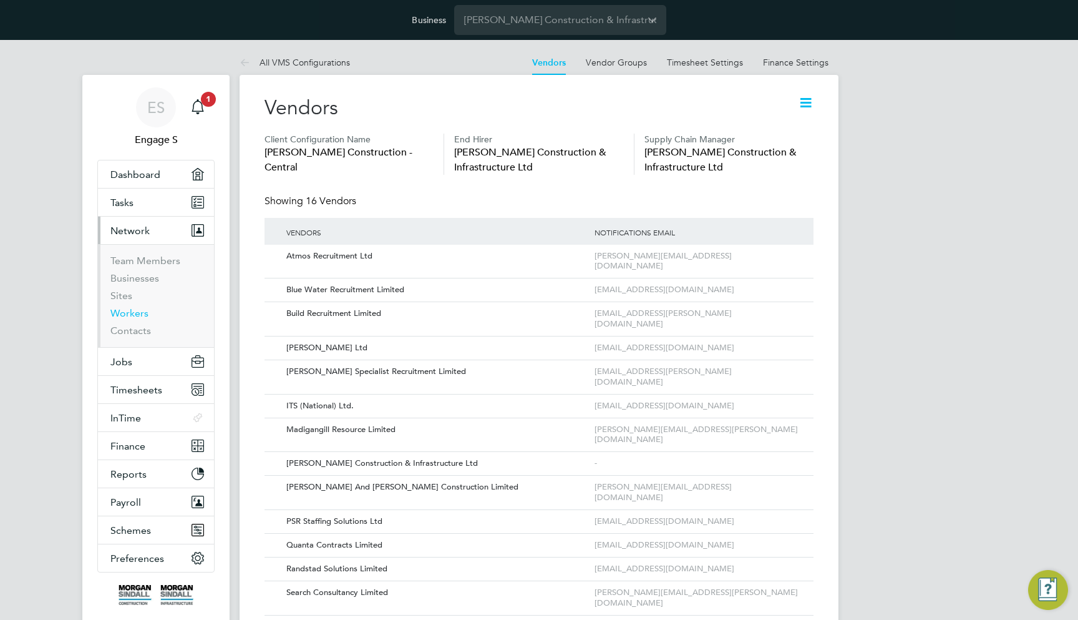
click at [135, 311] on link "Workers" at bounding box center [129, 313] width 38 height 12
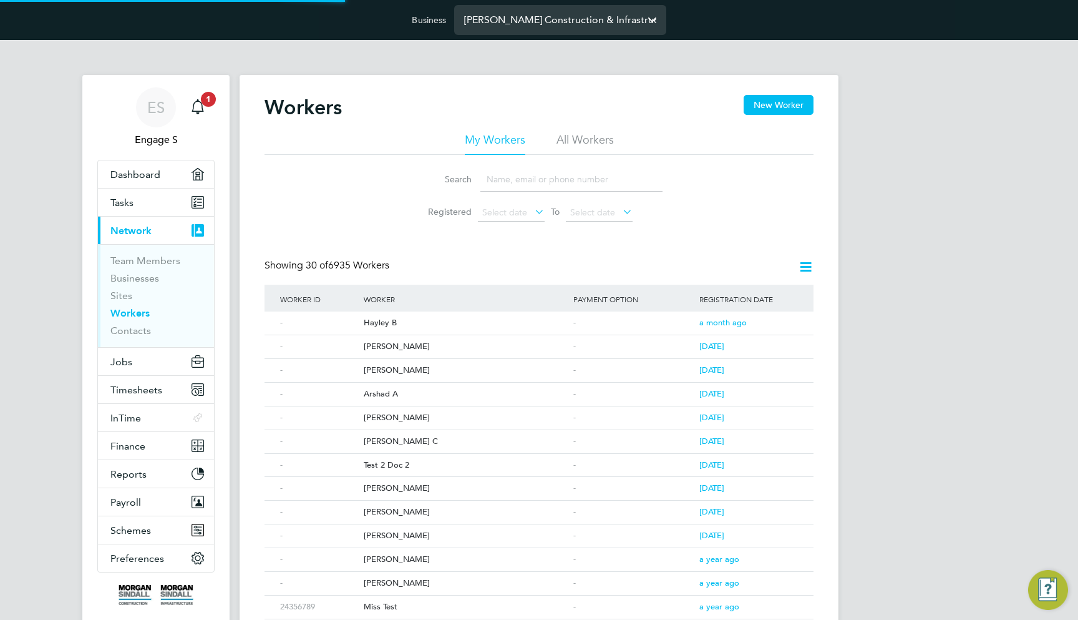
click at [522, 12] on input "[PERSON_NAME] Construction & Infrastructure Ltd" at bounding box center [560, 19] width 212 height 29
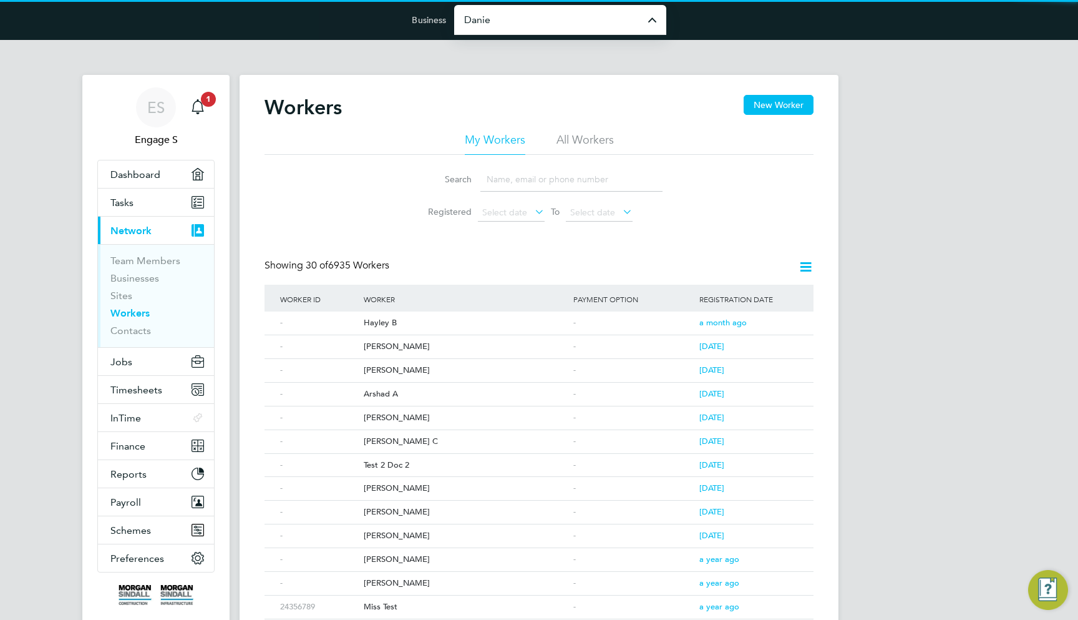
type input "[PERSON_NAME] Ltd"
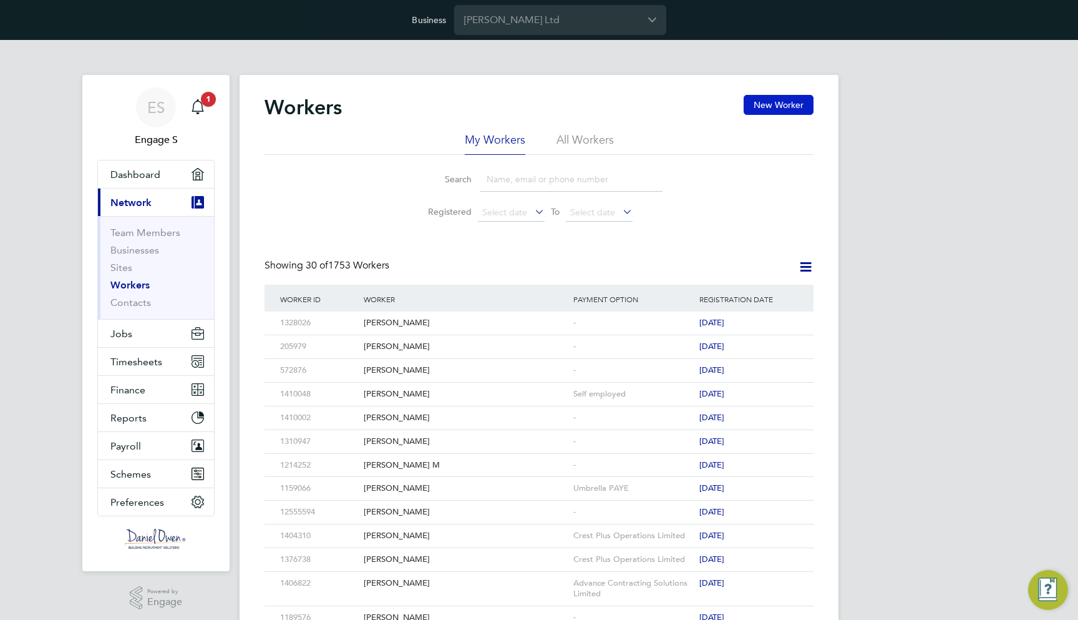
click at [754, 113] on button "New Worker" at bounding box center [779, 105] width 70 height 20
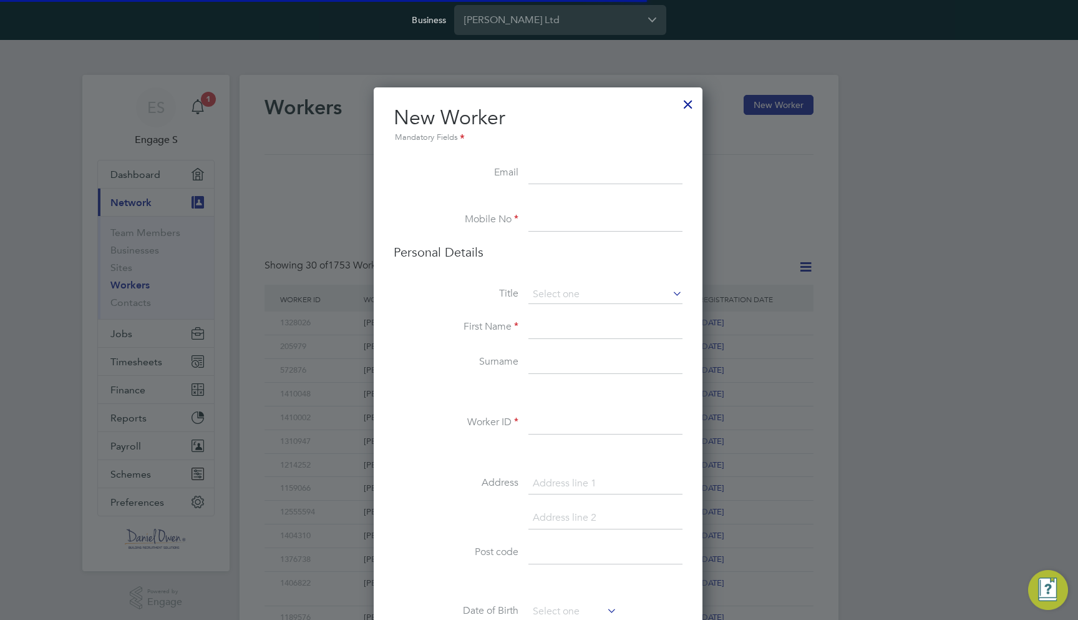
scroll to position [1055, 331]
paste input "[EMAIL_ADDRESS][DOMAIN_NAME]"
type input "[EMAIL_ADDRESS][DOMAIN_NAME]"
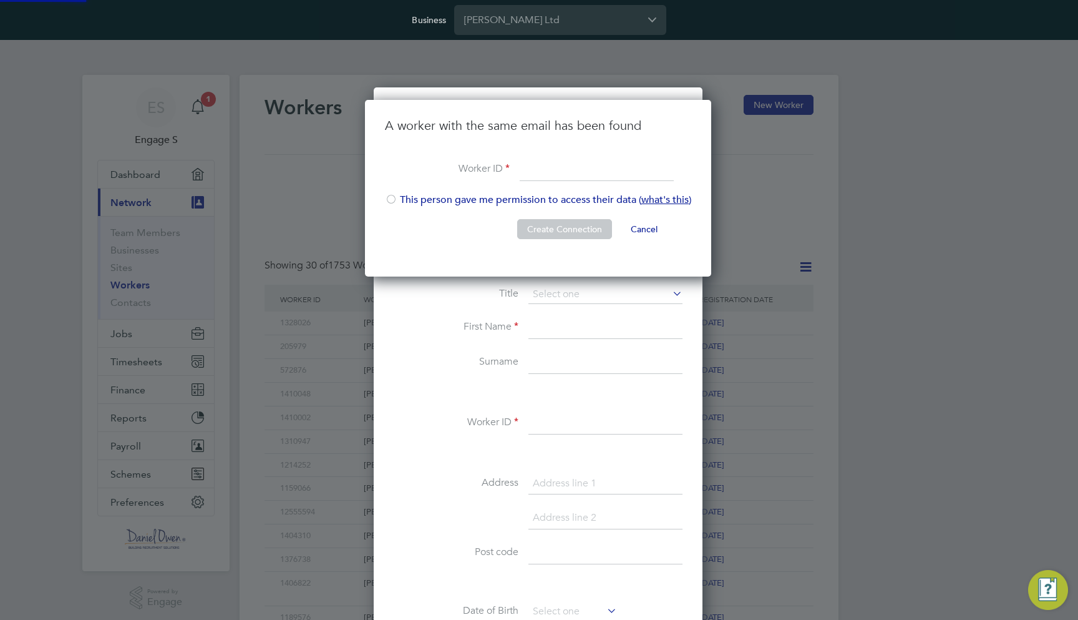
scroll to position [177, 348]
type input "LJJS111"
click at [547, 202] on li "This person gave me permission to access their data ( what's this )" at bounding box center [538, 206] width 306 height 26
click at [557, 229] on button "Create Connection" at bounding box center [564, 229] width 95 height 20
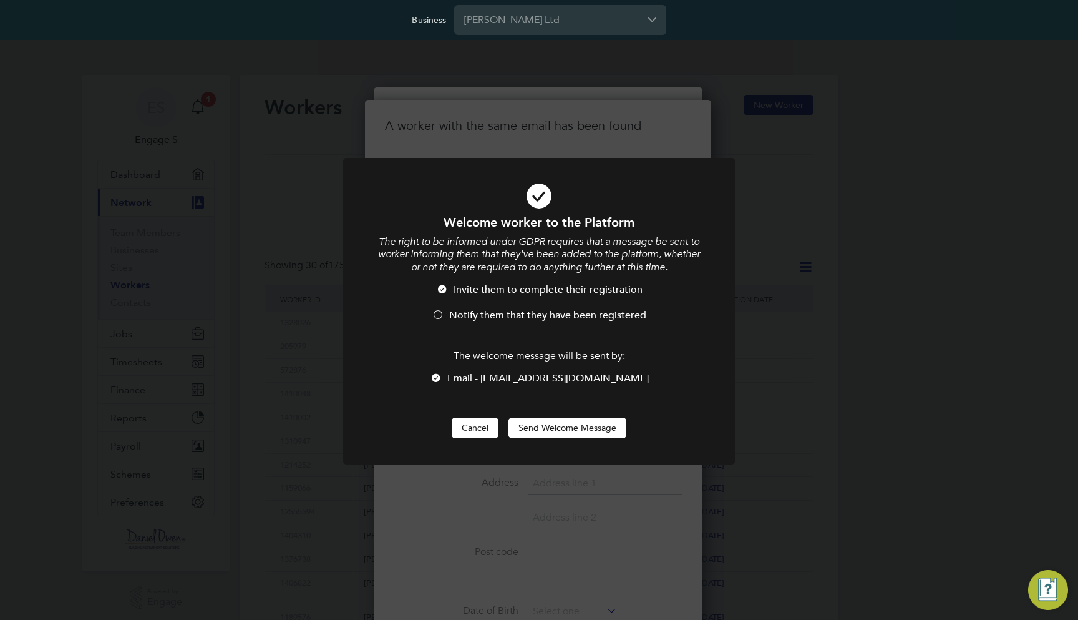
click at [482, 424] on button "Cancel" at bounding box center [475, 427] width 47 height 20
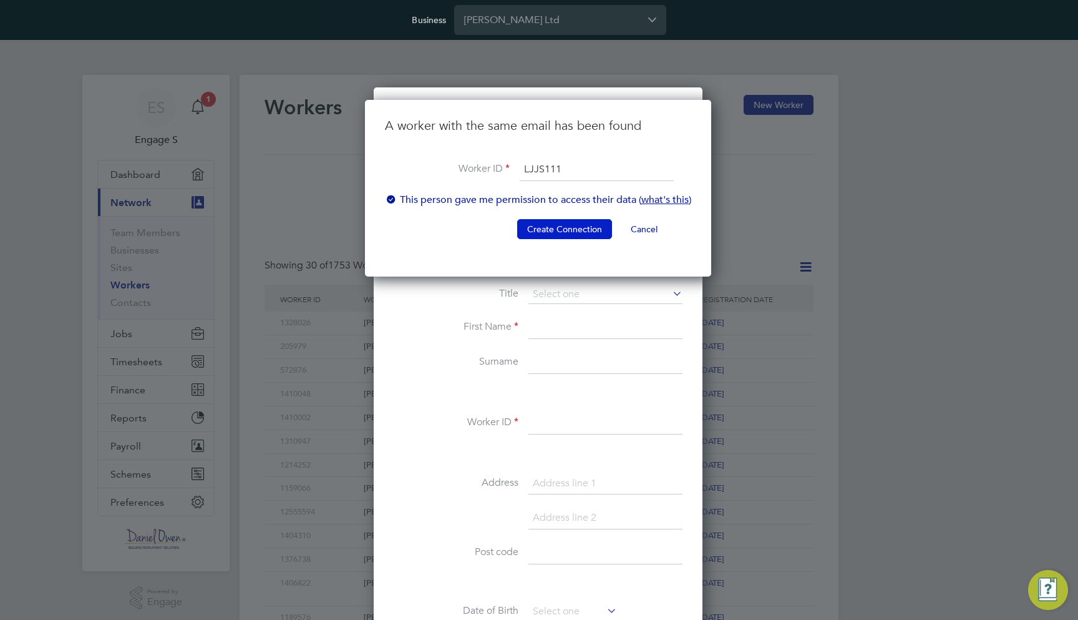
click at [571, 227] on button "Create Connection" at bounding box center [564, 229] width 95 height 20
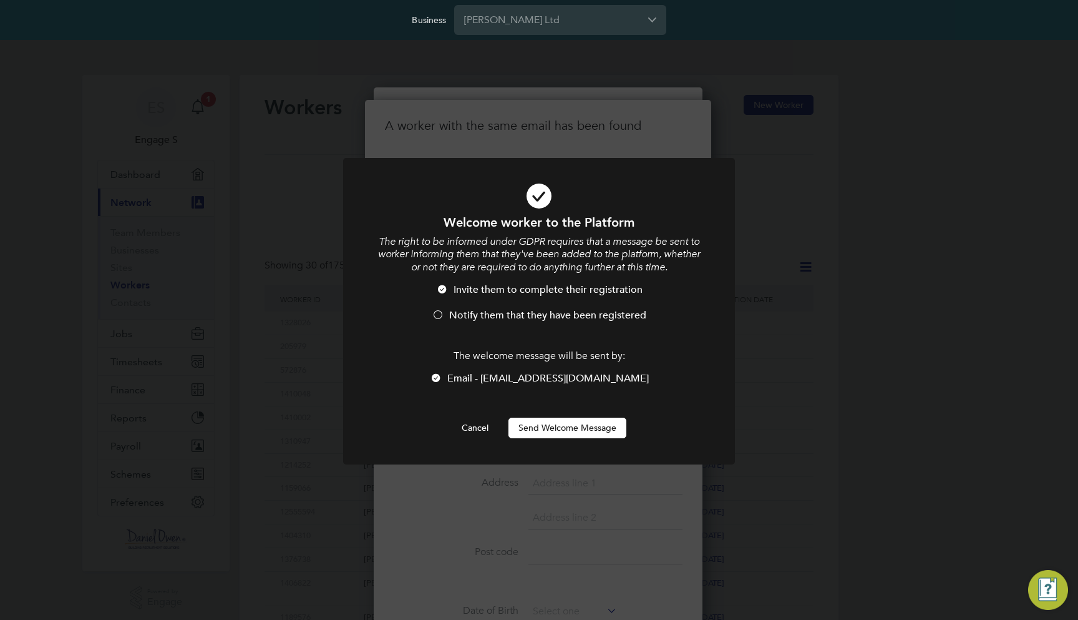
click at [575, 427] on button "Send Welcome Message" at bounding box center [568, 427] width 118 height 20
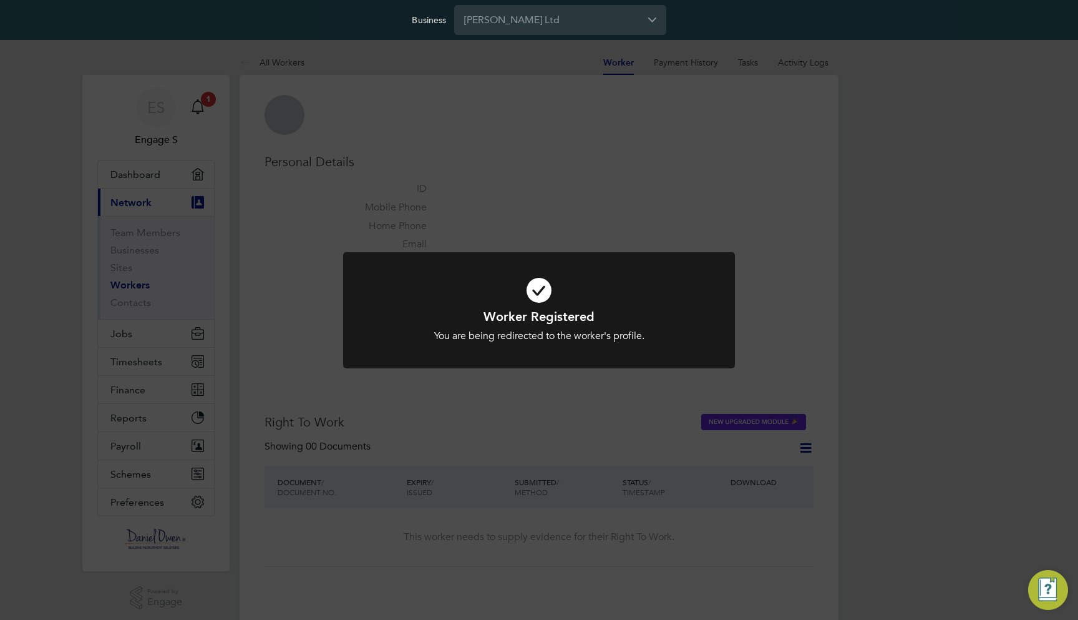
click at [575, 427] on div "Worker Registered You are being redirected to the worker's profile. Cancel Okay" at bounding box center [539, 310] width 1078 height 620
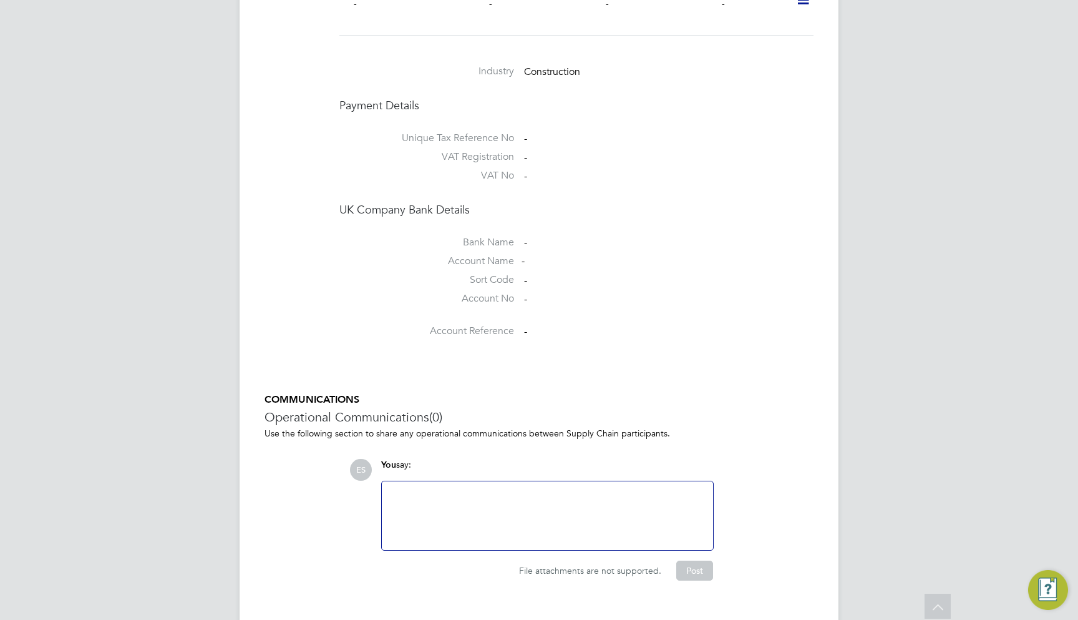
scroll to position [1043, 0]
